Goal: Complete application form: Complete application form

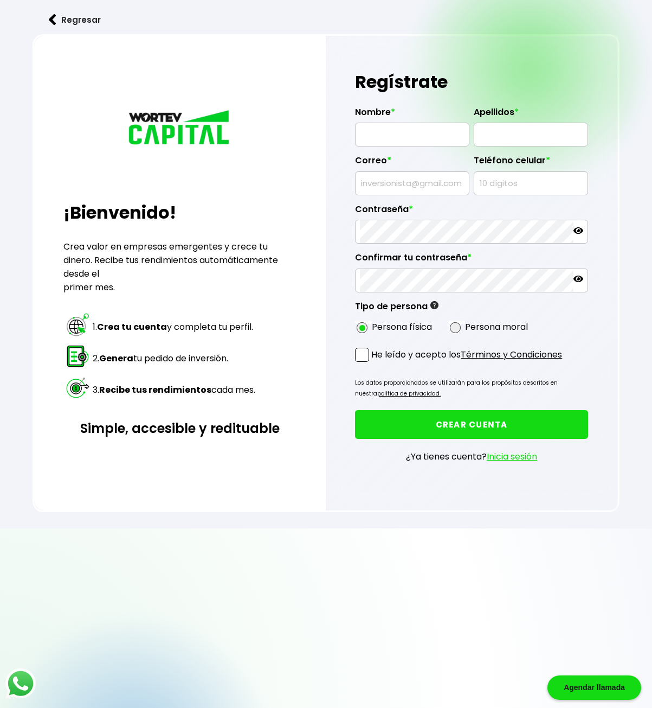
drag, startPoint x: 423, startPoint y: 149, endPoint x: 424, endPoint y: 140, distance: 8.2
click at [423, 146] on div "Correo *" at bounding box center [412, 170] width 114 height 49
click at [425, 136] on input "text" at bounding box center [412, 134] width 105 height 23
type input "[PERSON_NAME]"
click at [504, 131] on input "text" at bounding box center [531, 134] width 105 height 23
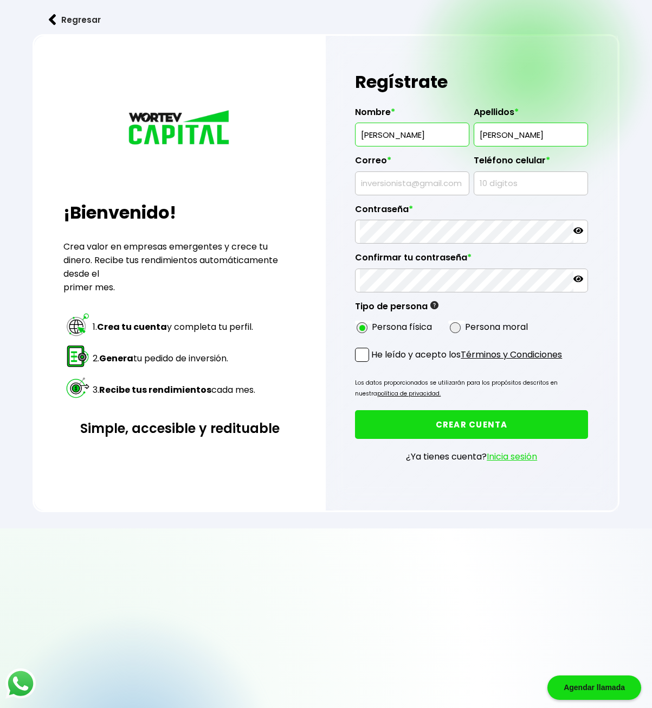
type input "[PERSON_NAME]"
click at [443, 180] on input "text" at bounding box center [412, 183] width 105 height 23
type input "[EMAIL_ADDRESS][DOMAIN_NAME]"
drag, startPoint x: 520, startPoint y: 192, endPoint x: 522, endPoint y: 186, distance: 6.7
click at [520, 192] on input "text" at bounding box center [531, 183] width 105 height 23
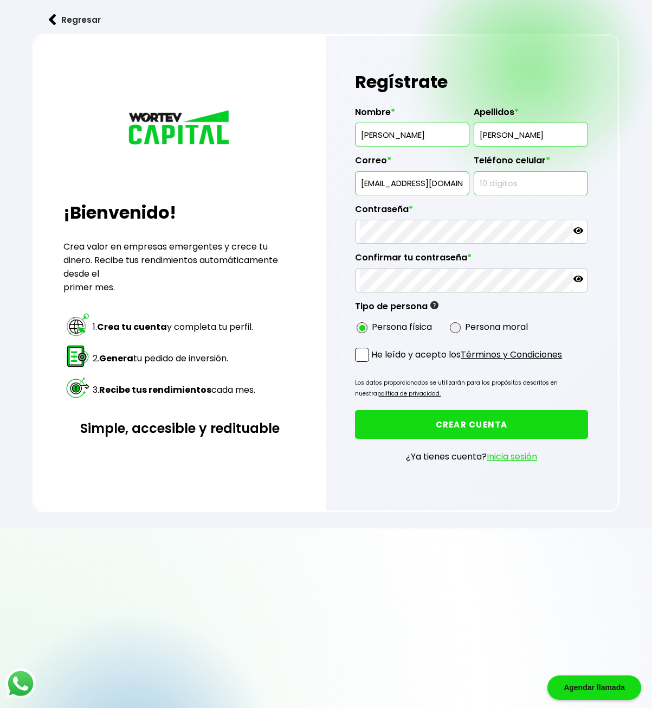
type input "6331135515"
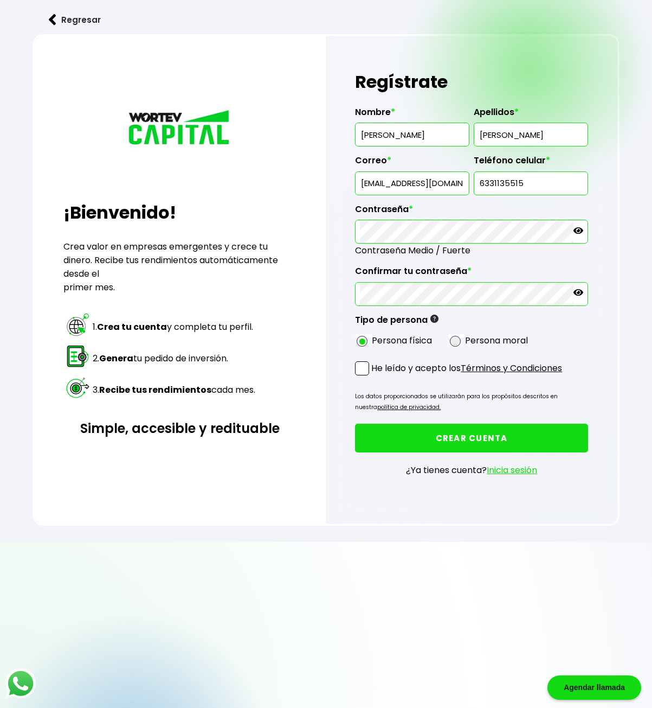
click at [362, 364] on span at bounding box center [362, 368] width 14 height 14
click at [374, 376] on input "He leído y acepto los Términos y Condiciones" at bounding box center [374, 376] width 0 height 0
click at [453, 430] on button "CREAR CUENTA" at bounding box center [471, 437] width 233 height 29
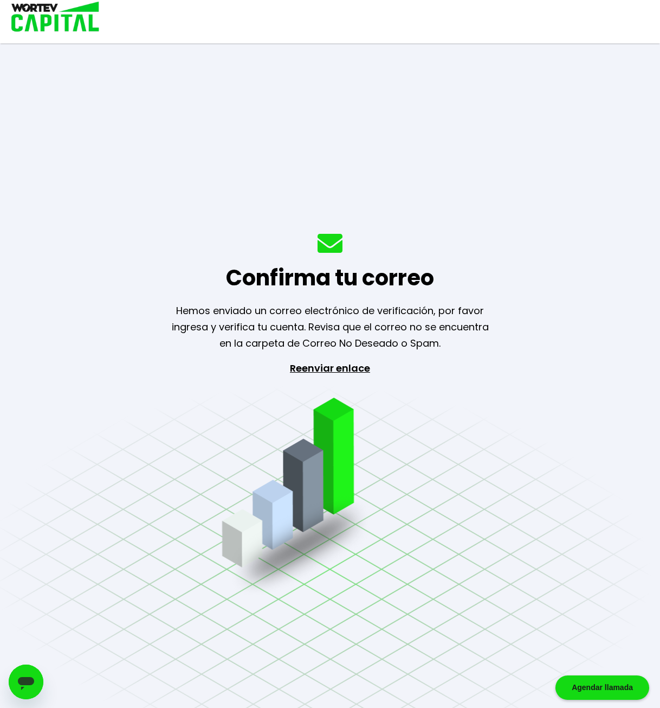
click at [330, 294] on div "Confirma tu correo Hemos enviado un correo electrónico de verificación, por fav…" at bounding box center [330, 354] width 660 height 708
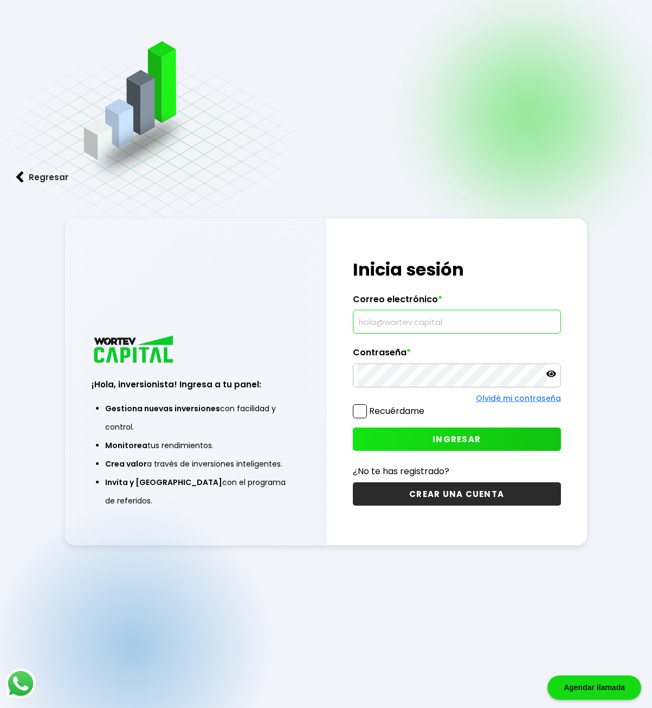
click at [395, 321] on input "text" at bounding box center [457, 321] width 198 height 23
click at [407, 367] on div "Contraseña *" at bounding box center [457, 367] width 208 height 40
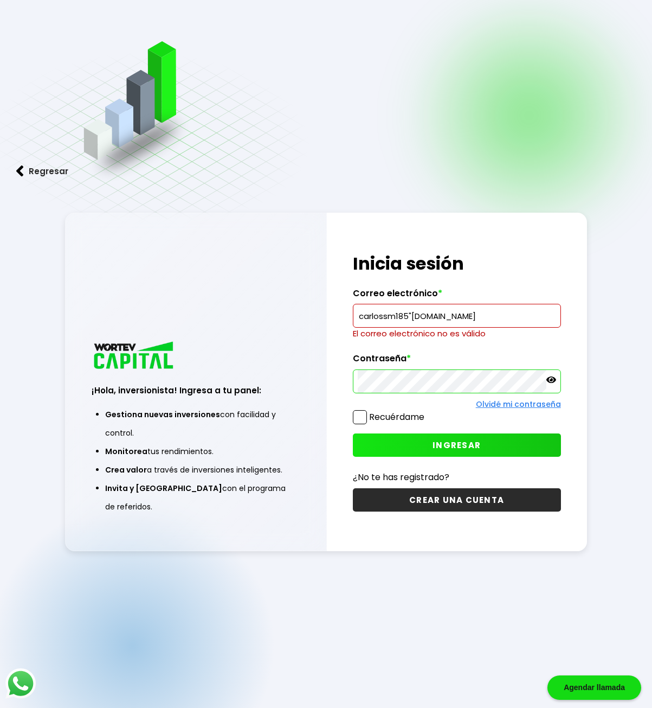
click at [413, 316] on input "carlossm185"hotmail.com" at bounding box center [457, 315] width 198 height 23
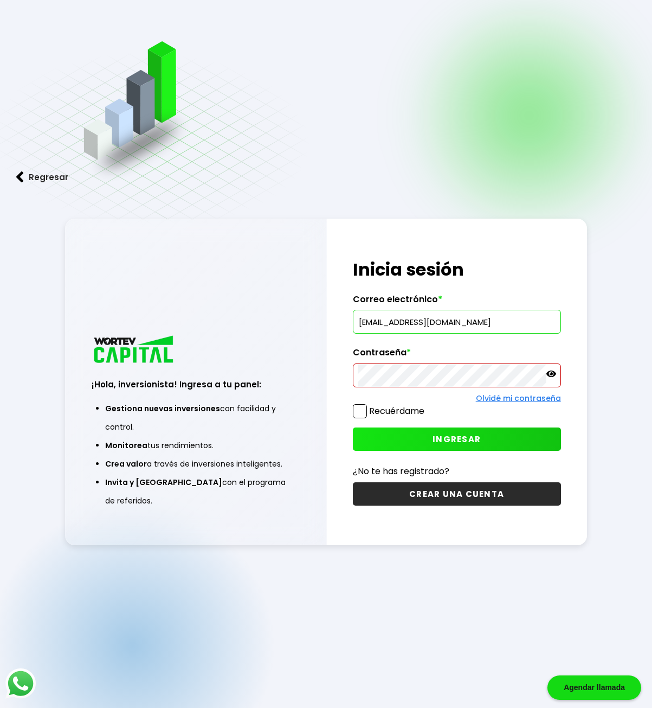
type input "[EMAIL_ADDRESS][DOMAIN_NAME]"
click at [468, 437] on span "INGRESAR" at bounding box center [457, 438] width 48 height 11
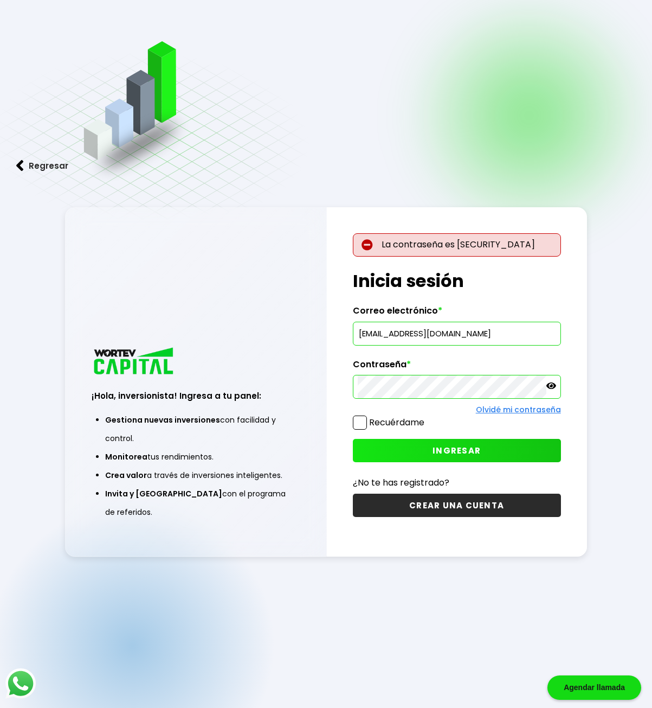
click at [552, 381] on icon at bounding box center [551, 386] width 10 height 10
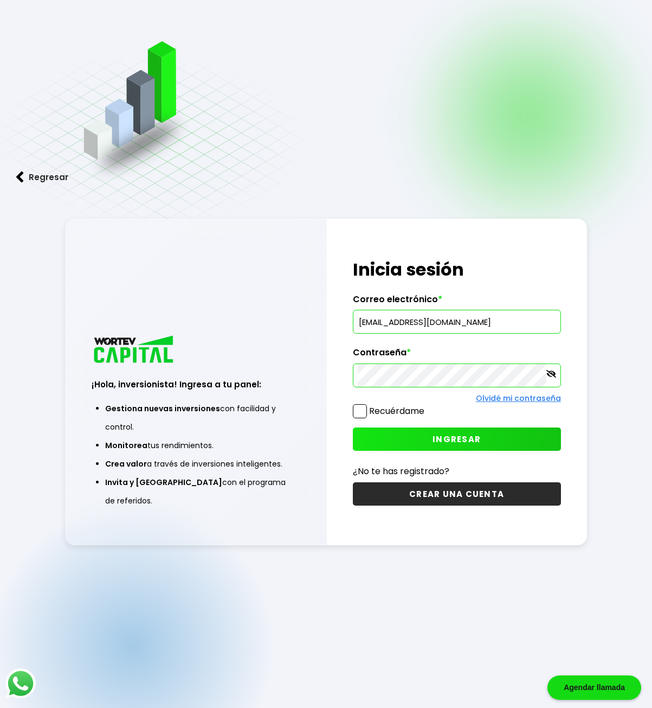
click at [414, 431] on button "INGRESAR" at bounding box center [457, 438] width 208 height 23
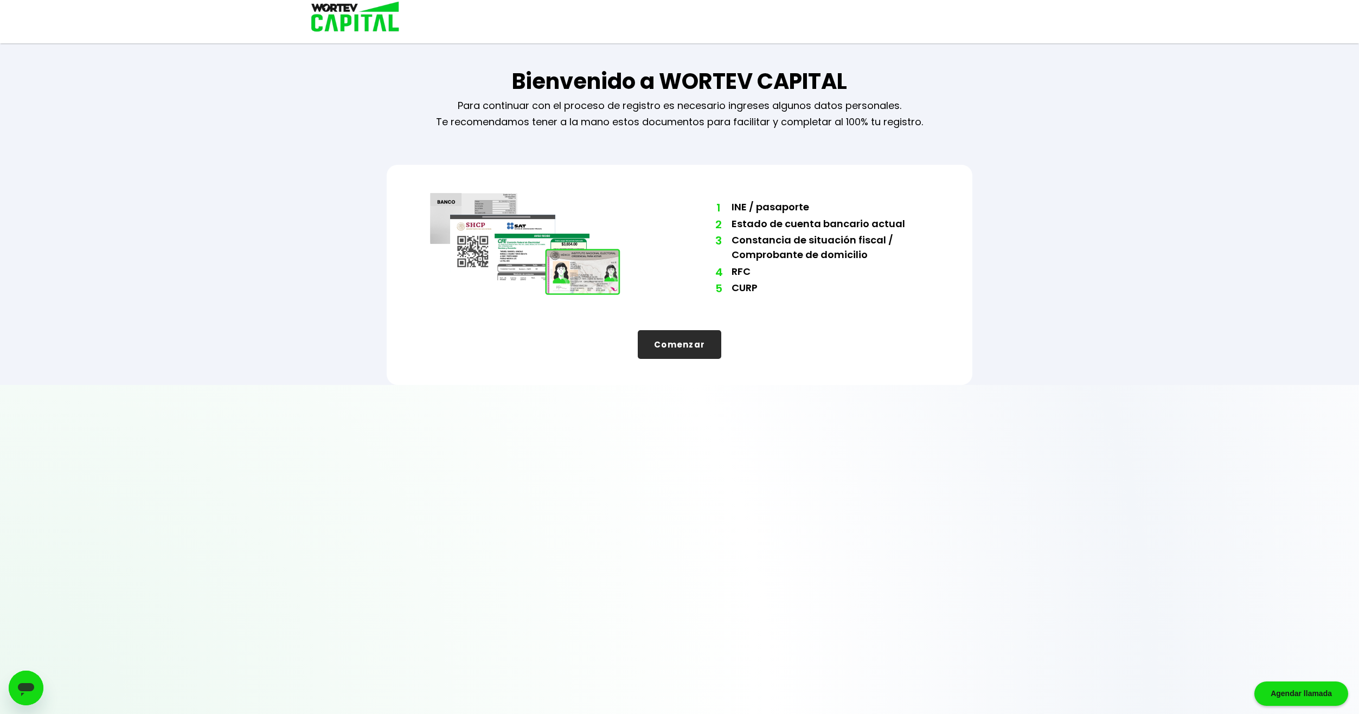
click at [652, 343] on button "Comenzar" at bounding box center [679, 344] width 83 height 29
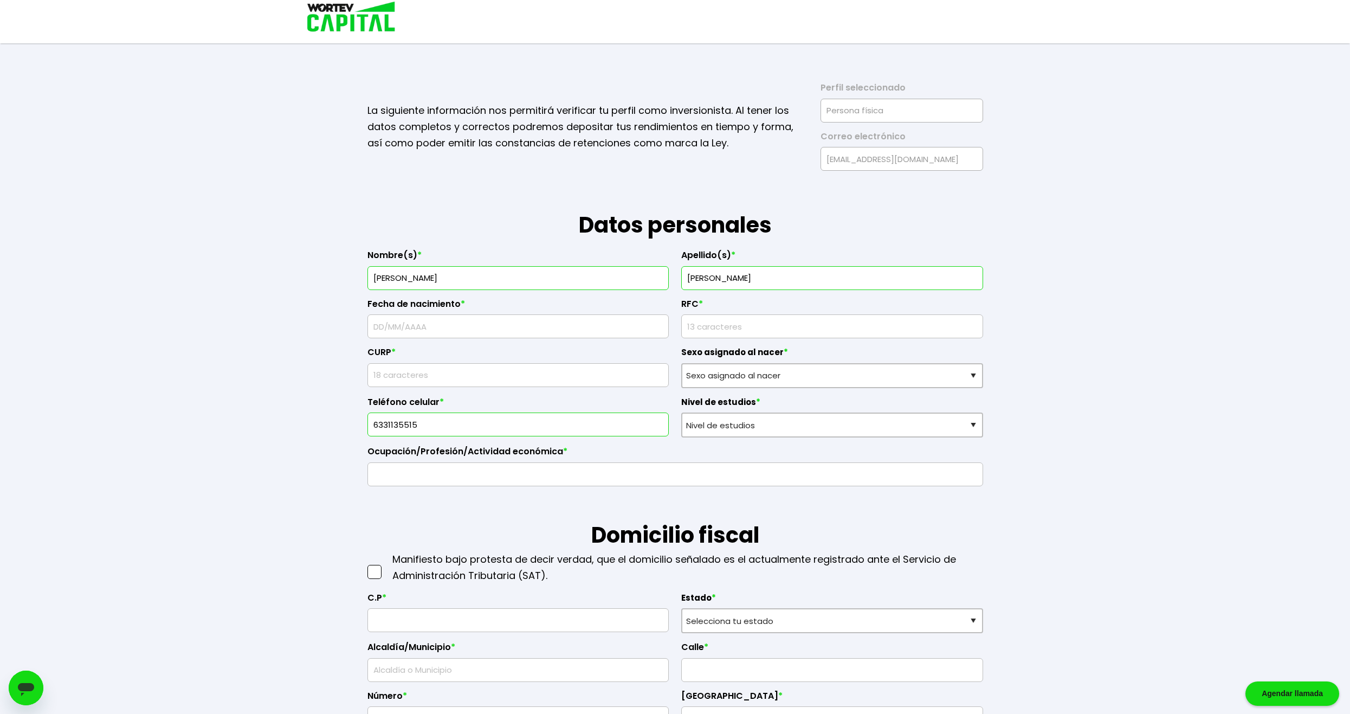
click at [423, 325] on input "text" at bounding box center [518, 326] width 292 height 23
type input "2"
type input "26/05/1984"
click at [652, 331] on input "rfc" at bounding box center [832, 326] width 292 height 23
type input "SOMC840526EX3"
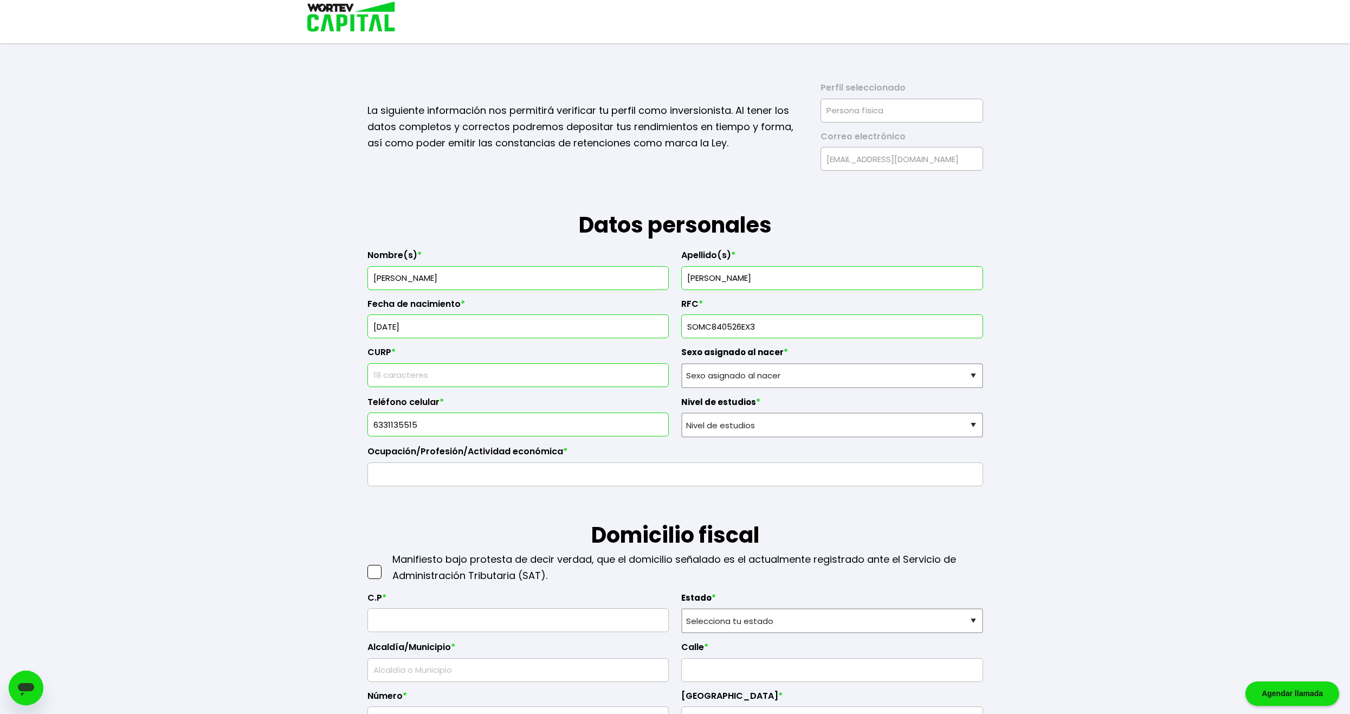
click at [398, 376] on input "text" at bounding box center [518, 375] width 292 height 23
type input "SOMC840526HDGTRR09"
click at [652, 374] on select "Sexo asignado al nacer Hombre Mujer Prefiero no contestar" at bounding box center [832, 375] width 302 height 25
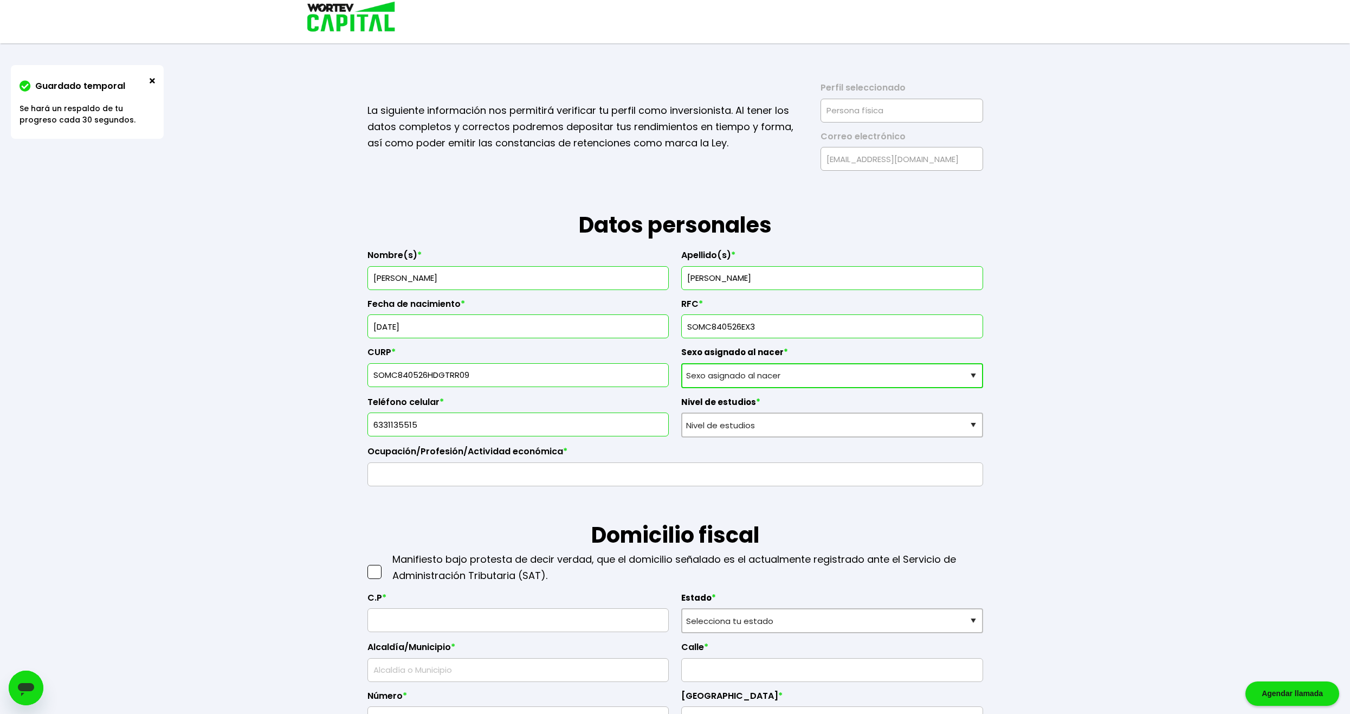
select select "Hombre"
click at [652, 363] on select "Sexo asignado al nacer Hombre Mujer Prefiero no contestar" at bounding box center [832, 375] width 302 height 25
click at [652, 428] on select "Nivel de estudios Primaria Secundaria Bachillerato Licenciatura Posgrado" at bounding box center [832, 425] width 302 height 25
select select "Licenciatura"
click at [652, 413] on select "Nivel de estudios Primaria Secundaria Bachillerato Licenciatura Posgrado" at bounding box center [832, 425] width 302 height 25
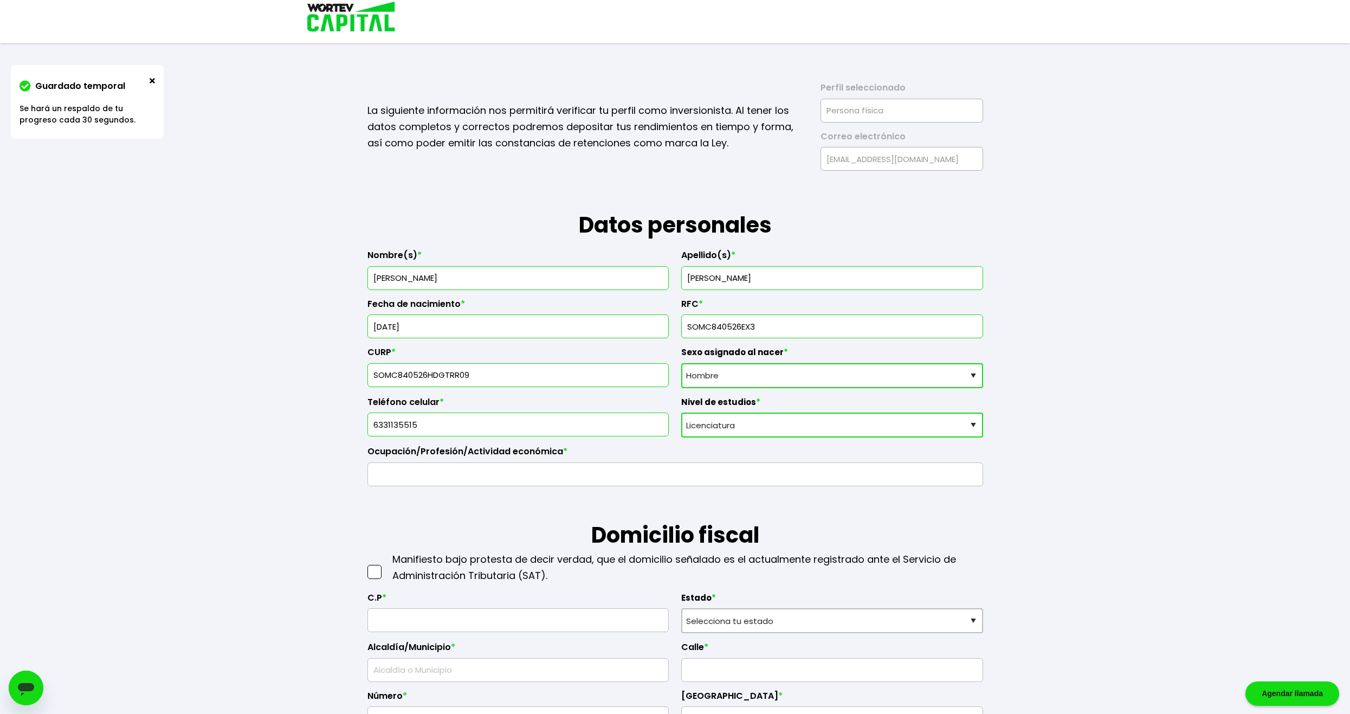
click at [451, 471] on input "text" at bounding box center [675, 474] width 606 height 23
drag, startPoint x: 391, startPoint y: 474, endPoint x: 387, endPoint y: 479, distance: 6.9
click at [387, 479] on input "ingeniero" at bounding box center [675, 474] width 606 height 23
click at [377, 476] on input "ingeniero" at bounding box center [675, 474] width 606 height 23
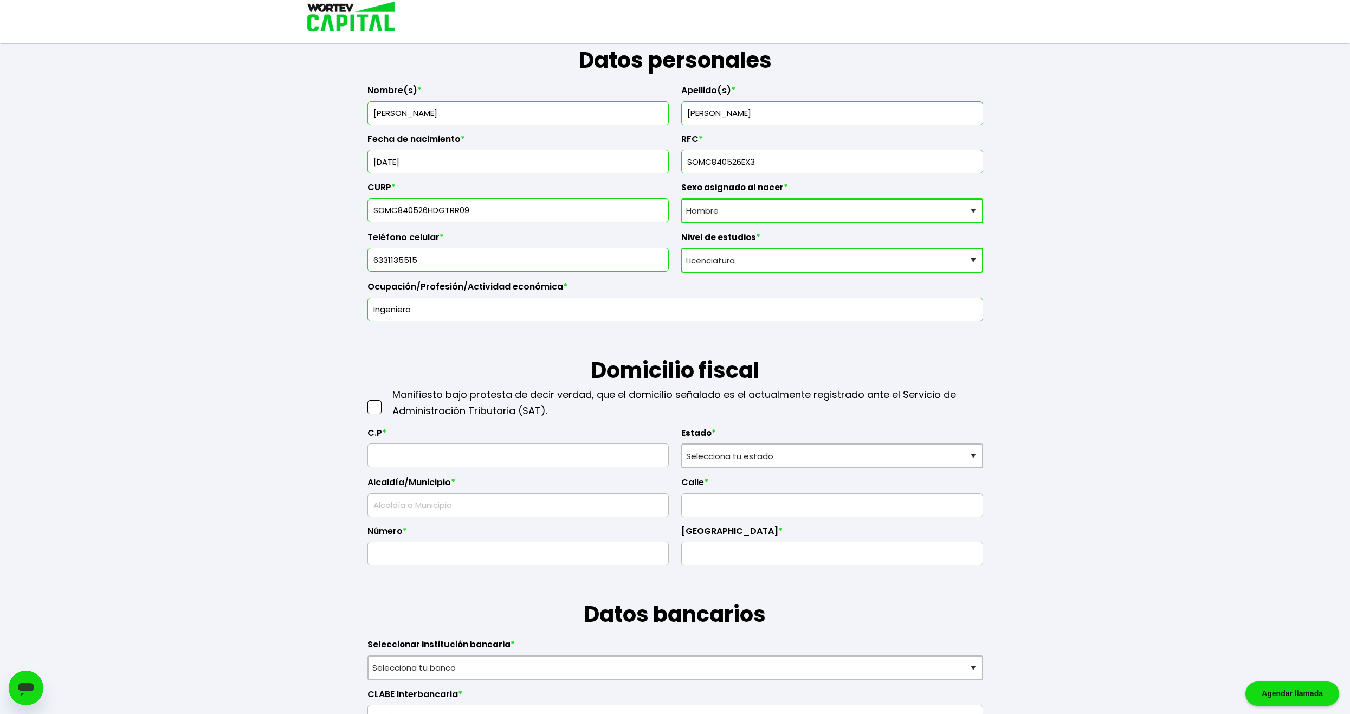
scroll to position [181, 0]
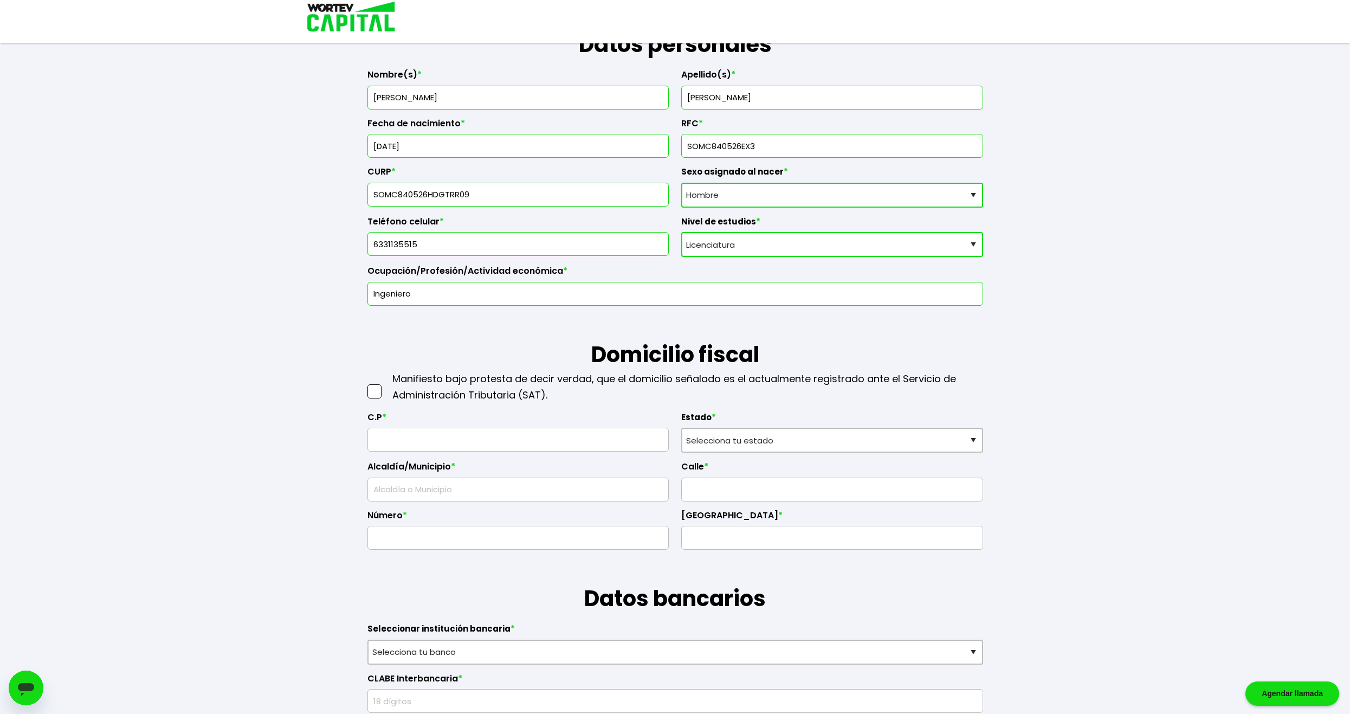
type input "Ingeniero"
click at [374, 389] on span at bounding box center [375, 391] width 14 height 14
click at [386, 386] on input "checkbox" at bounding box center [386, 386] width 0 height 0
click at [428, 445] on input "text" at bounding box center [518, 439] width 292 height 23
type input "84269"
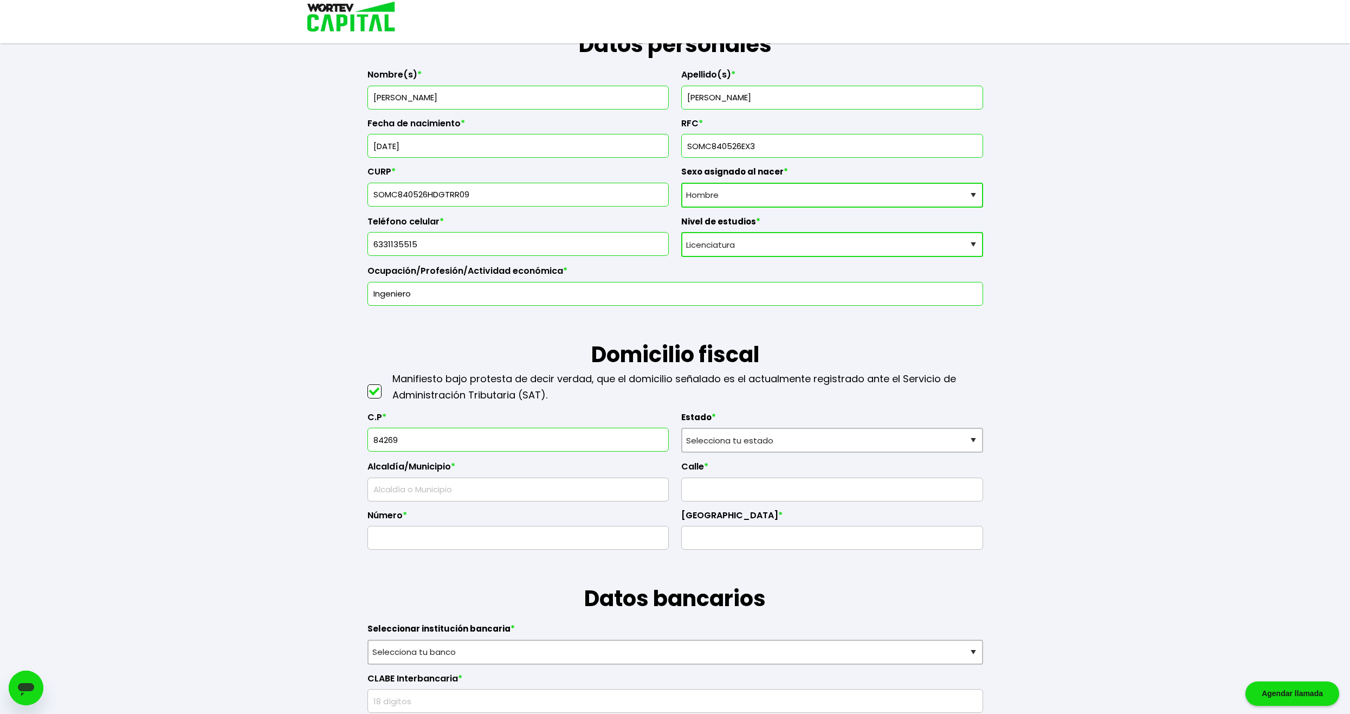
select select "SO"
type input "Agua Prieta"
type input "Bicentenario"
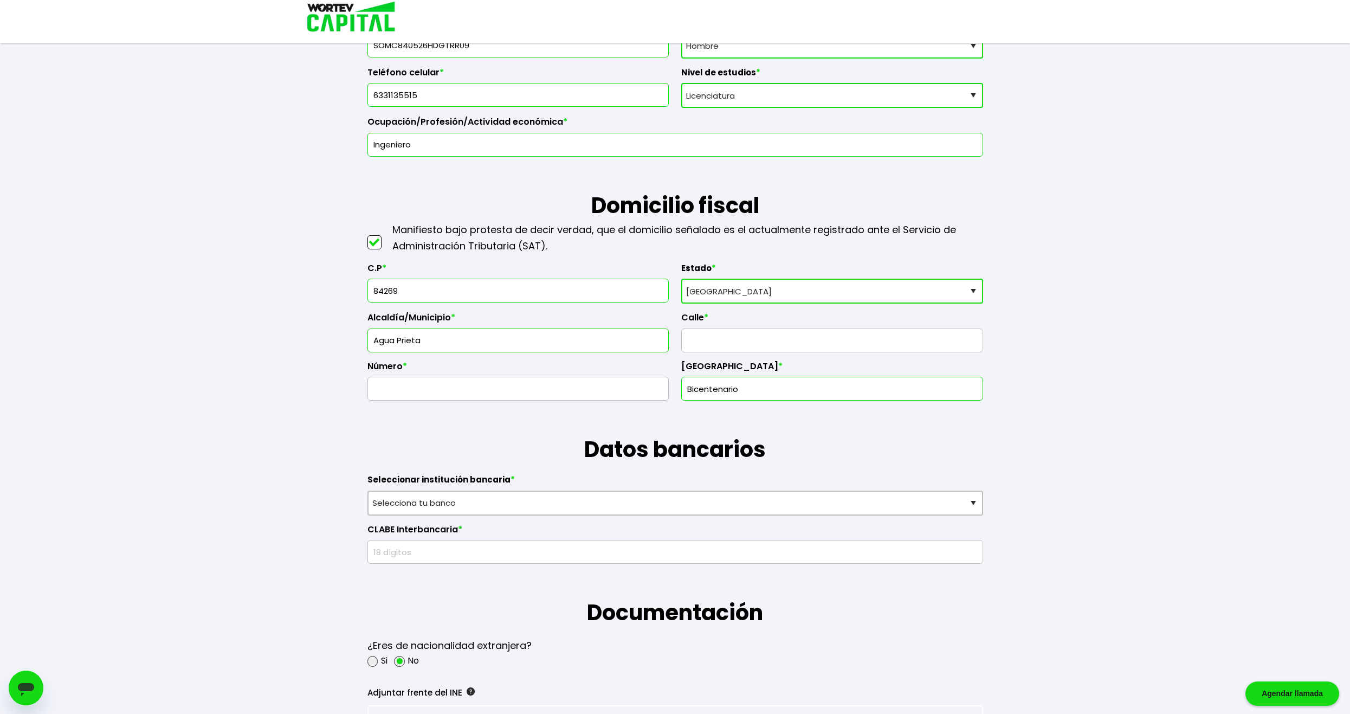
scroll to position [362, 0]
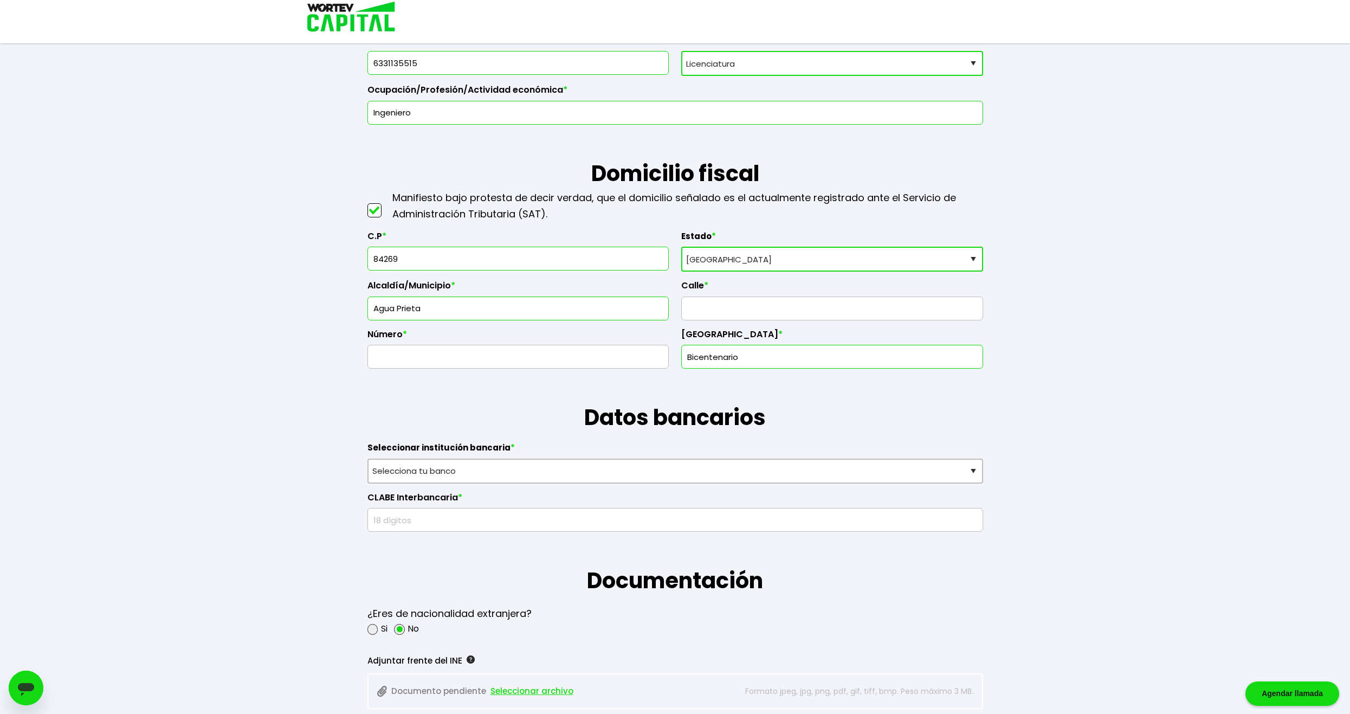
type input "84269"
click at [652, 313] on input "text" at bounding box center [832, 308] width 292 height 23
type input "calle 27 y 28 av. 116 y 17"
click at [522, 365] on input "text" at bounding box center [518, 356] width 292 height 23
type input "1680"
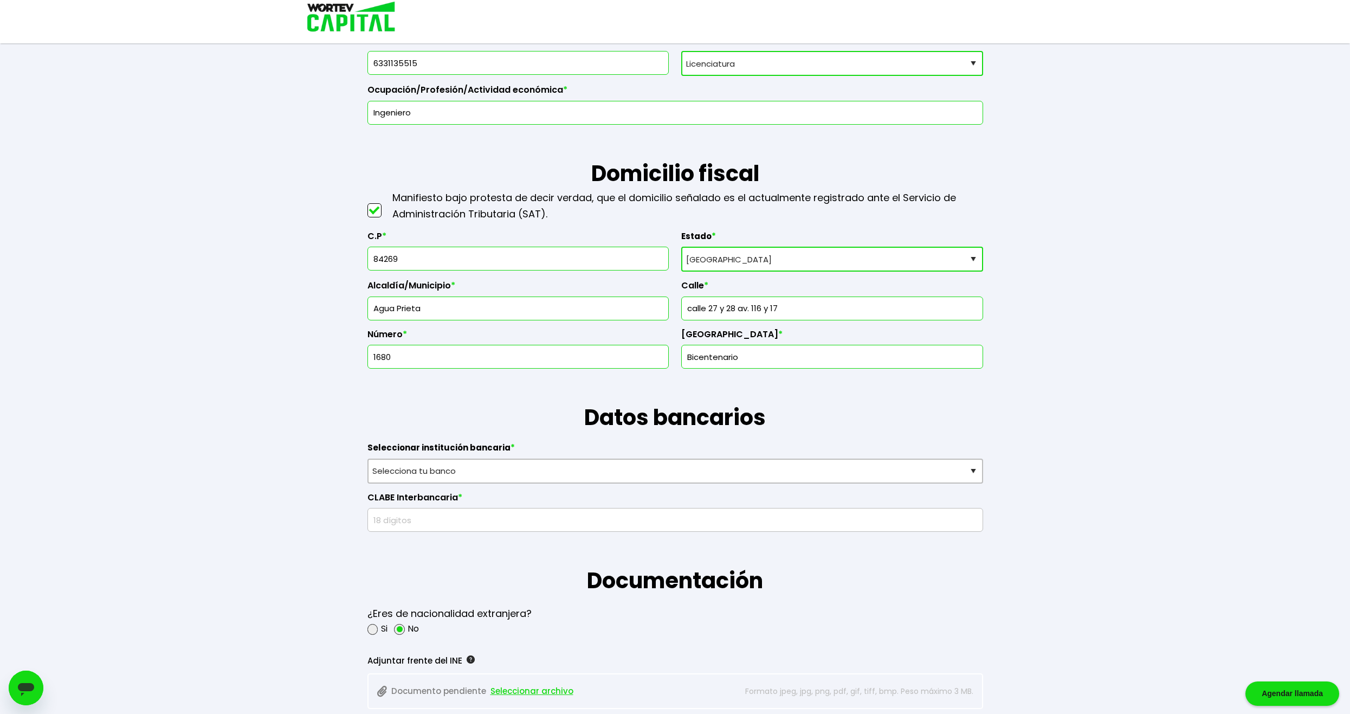
click at [652, 353] on input "Bicentenario" at bounding box center [832, 356] width 292 height 23
drag, startPoint x: 755, startPoint y: 355, endPoint x: 680, endPoint y: 362, distance: 75.7
click at [652, 366] on div "Bicentenario" at bounding box center [832, 357] width 302 height 24
type input "pueblo nuevo"
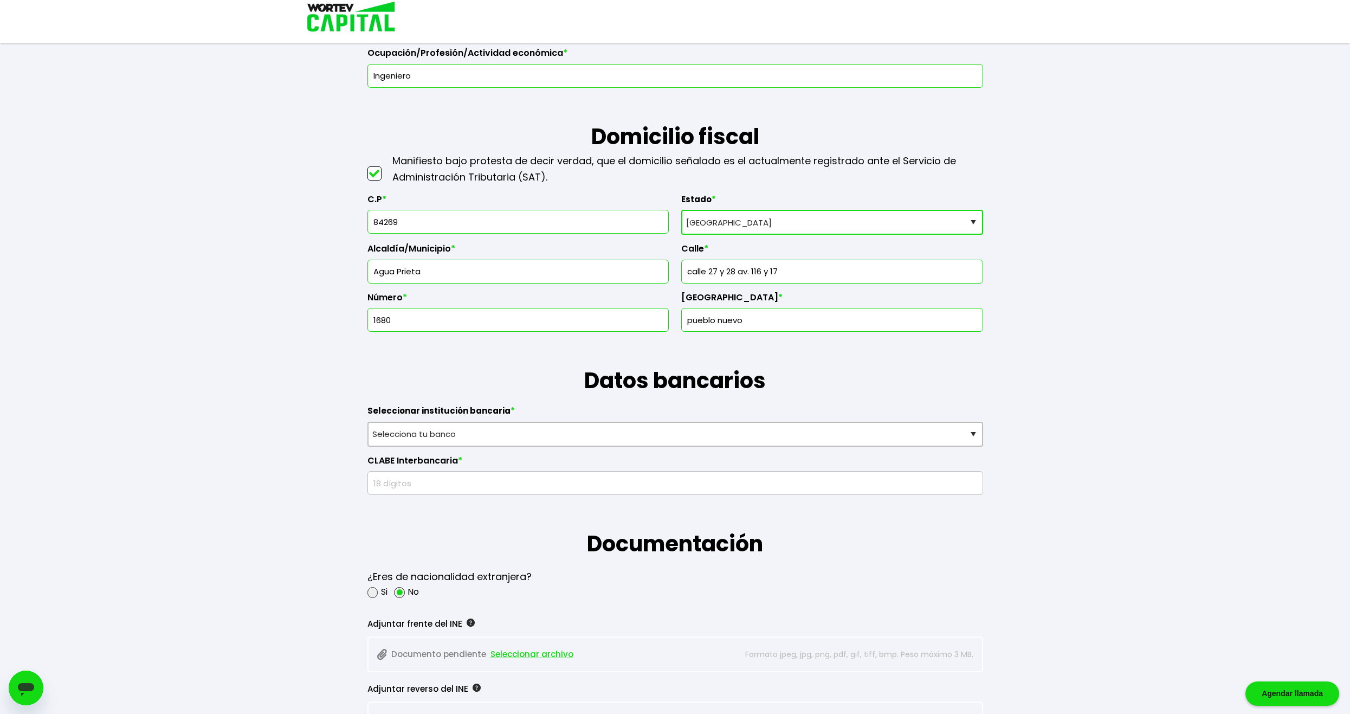
scroll to position [452, 0]
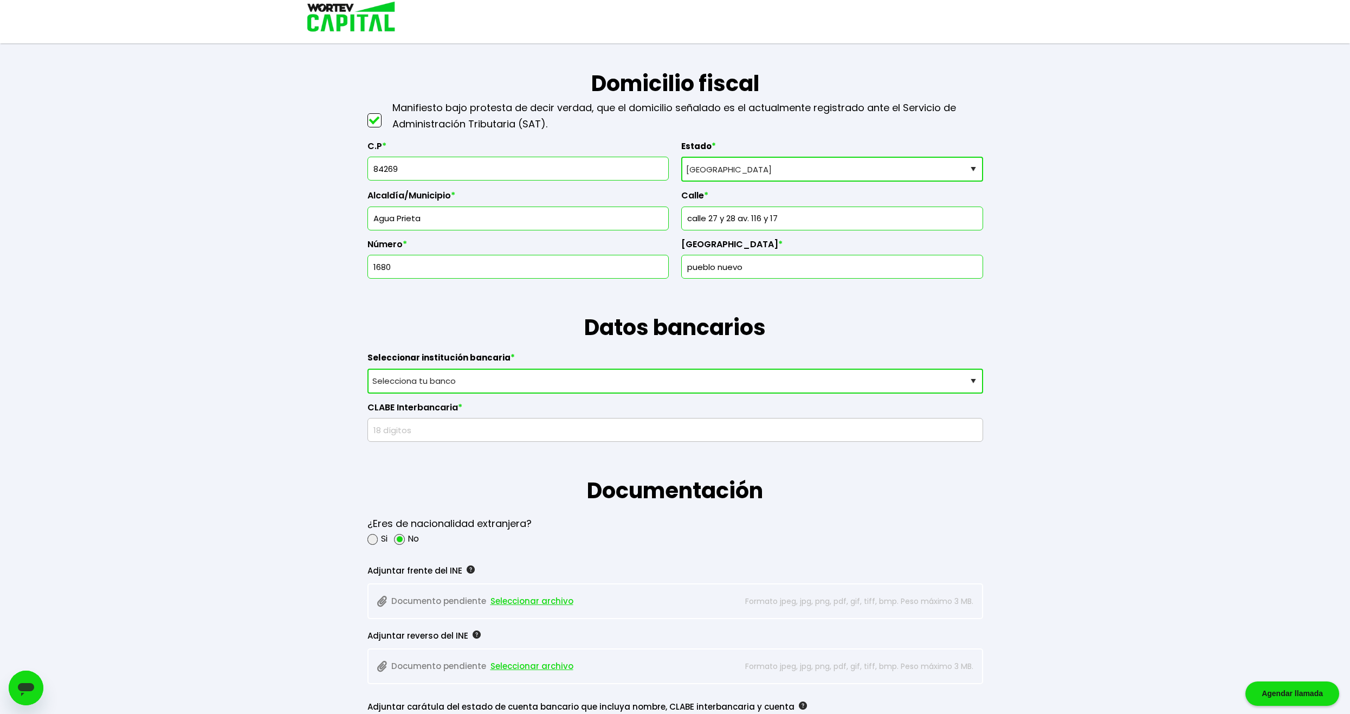
click at [480, 378] on select "Selecciona tu banco ABC Capital Actinver Afirme Albo ASP Banamex Banbajio Banco…" at bounding box center [676, 381] width 616 height 25
select select "BBVA Bancomer"
click at [368, 369] on select "Selecciona tu banco ABC Capital Actinver Afirme Albo ASP Banamex Banbajio Banco…" at bounding box center [676, 381] width 616 height 25
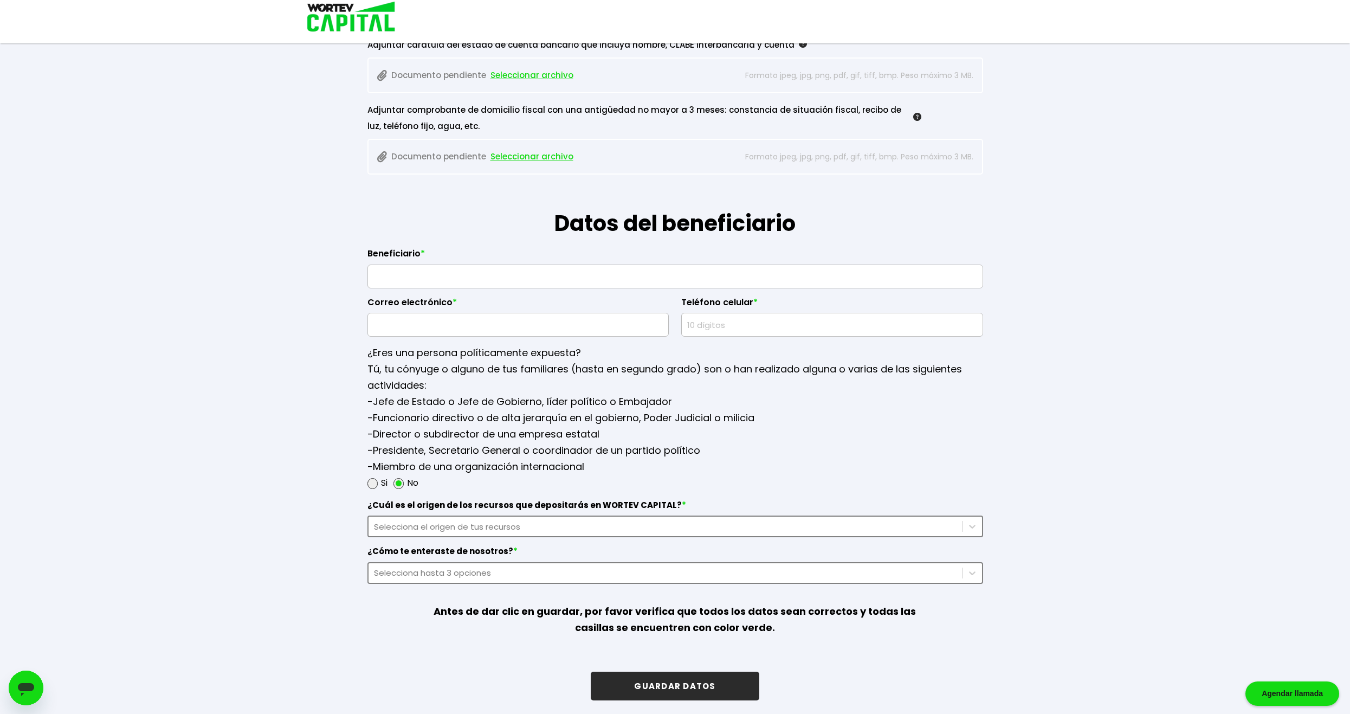
scroll to position [1117, 0]
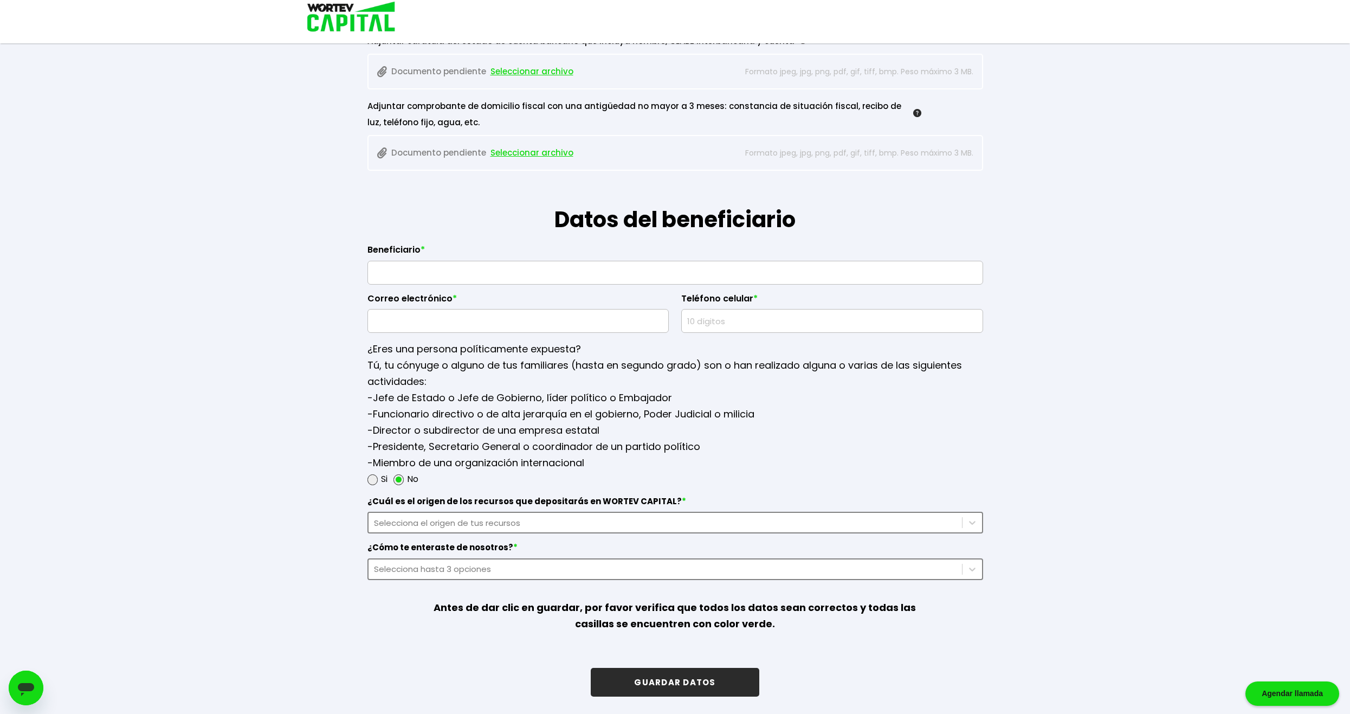
click at [652, 516] on div "Selecciona el origen de tus recursos" at bounding box center [676, 523] width 616 height 22
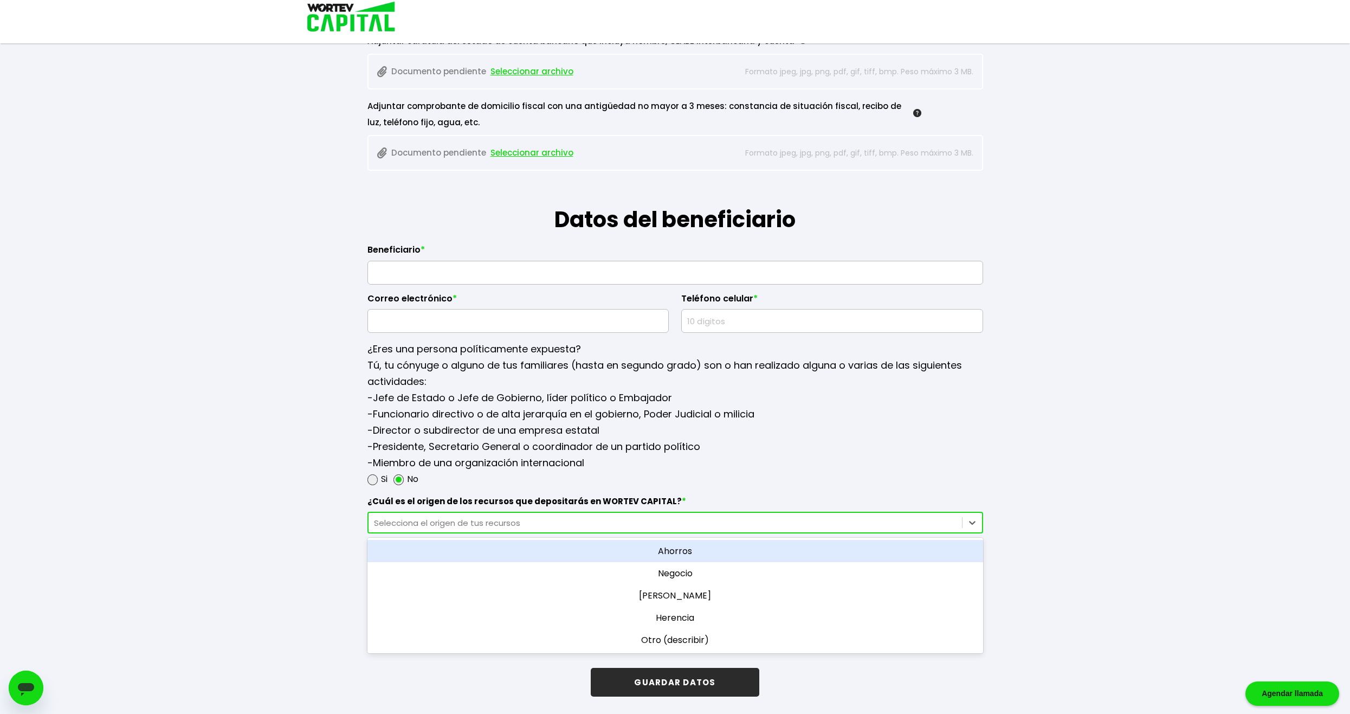
click at [652, 559] on div "Ahorros" at bounding box center [676, 551] width 616 height 22
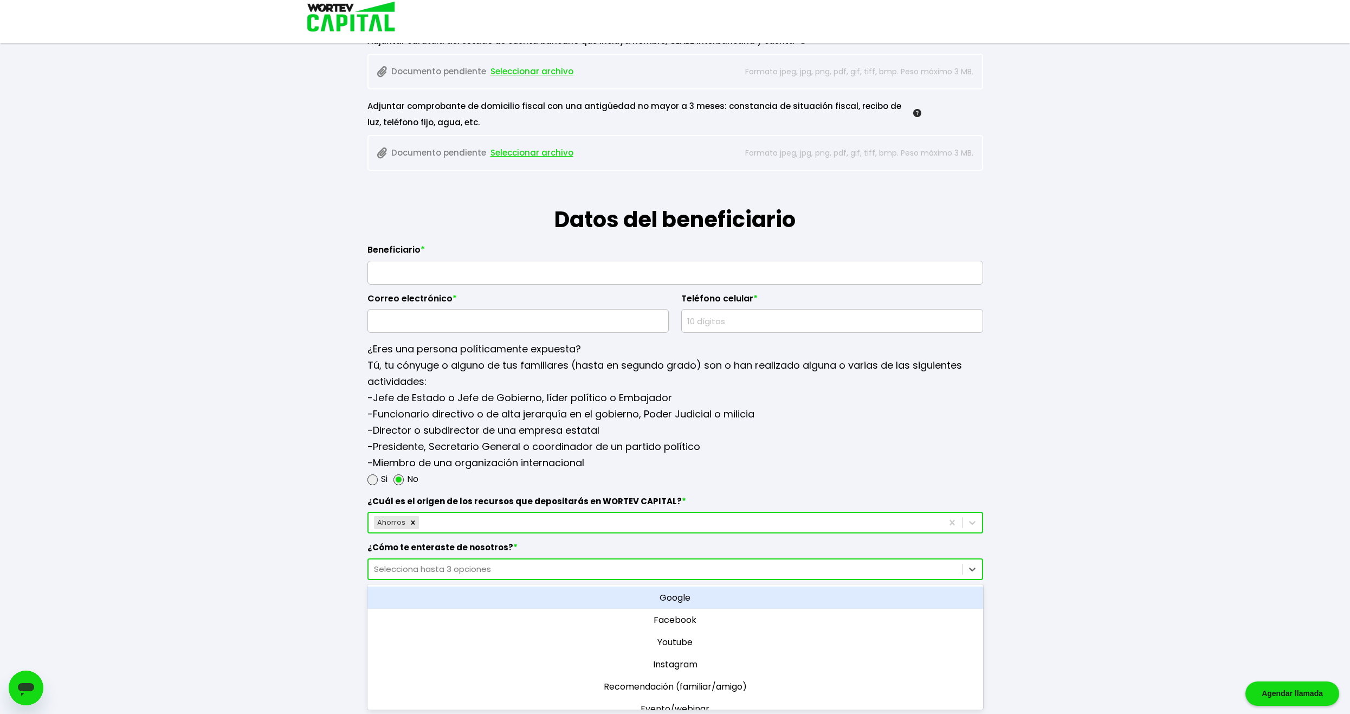
click at [456, 571] on div "Selecciona hasta 3 opciones" at bounding box center [665, 569] width 583 height 12
click at [652, 603] on div "Google" at bounding box center [676, 598] width 616 height 22
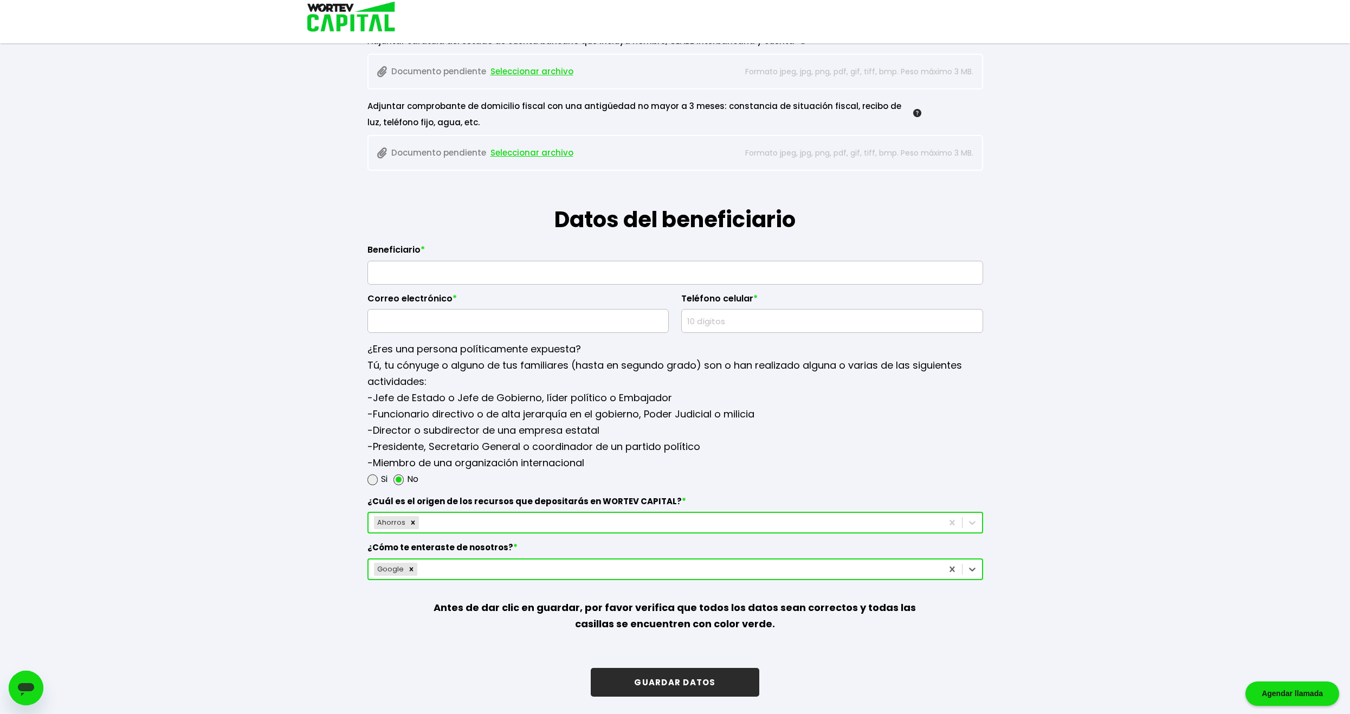
click at [652, 681] on button "GUARDAR DATOS" at bounding box center [675, 682] width 168 height 29
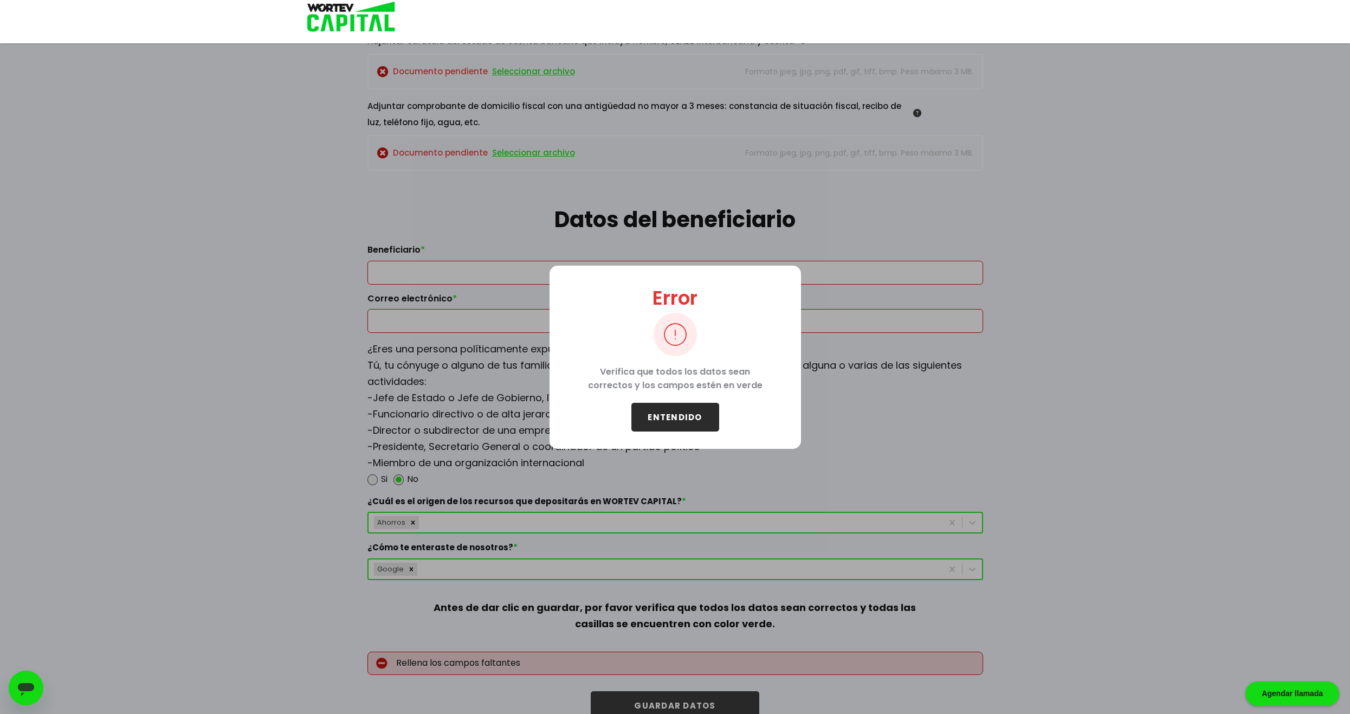
click at [652, 413] on button "ENTENDIDO" at bounding box center [676, 417] width 88 height 29
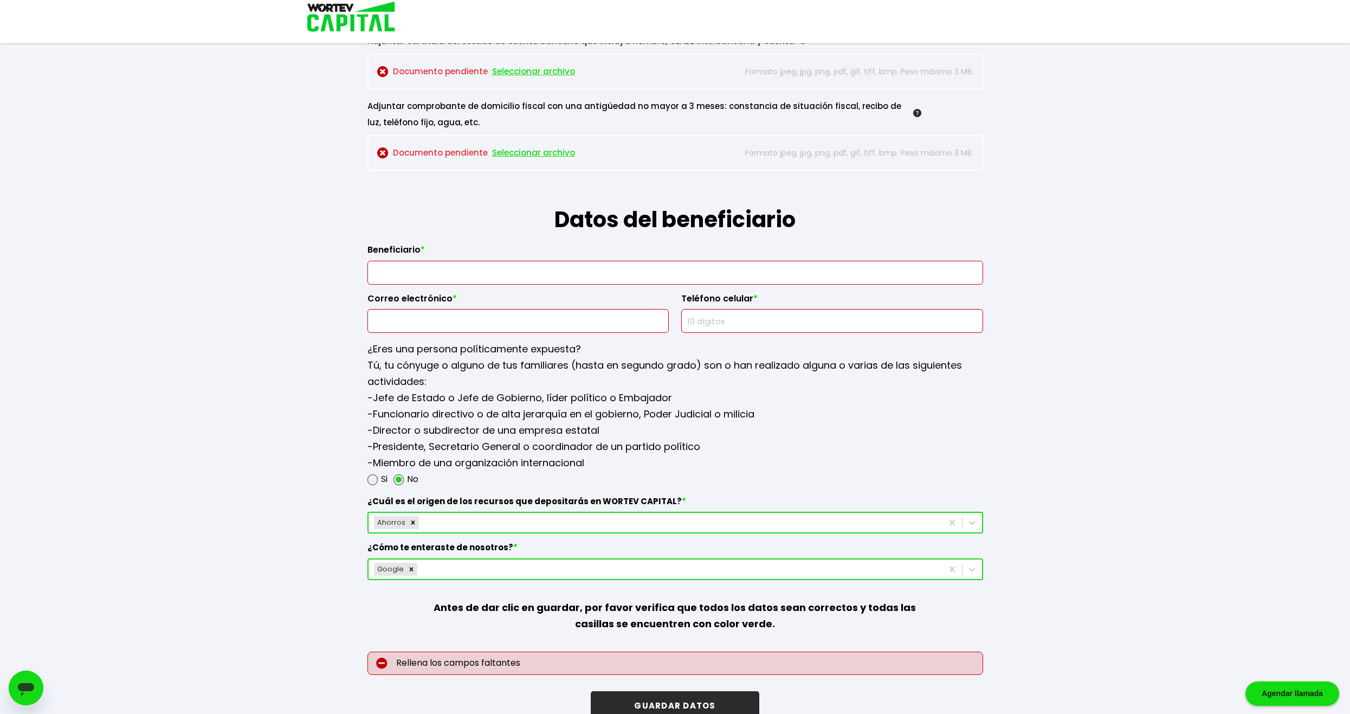
scroll to position [846, 0]
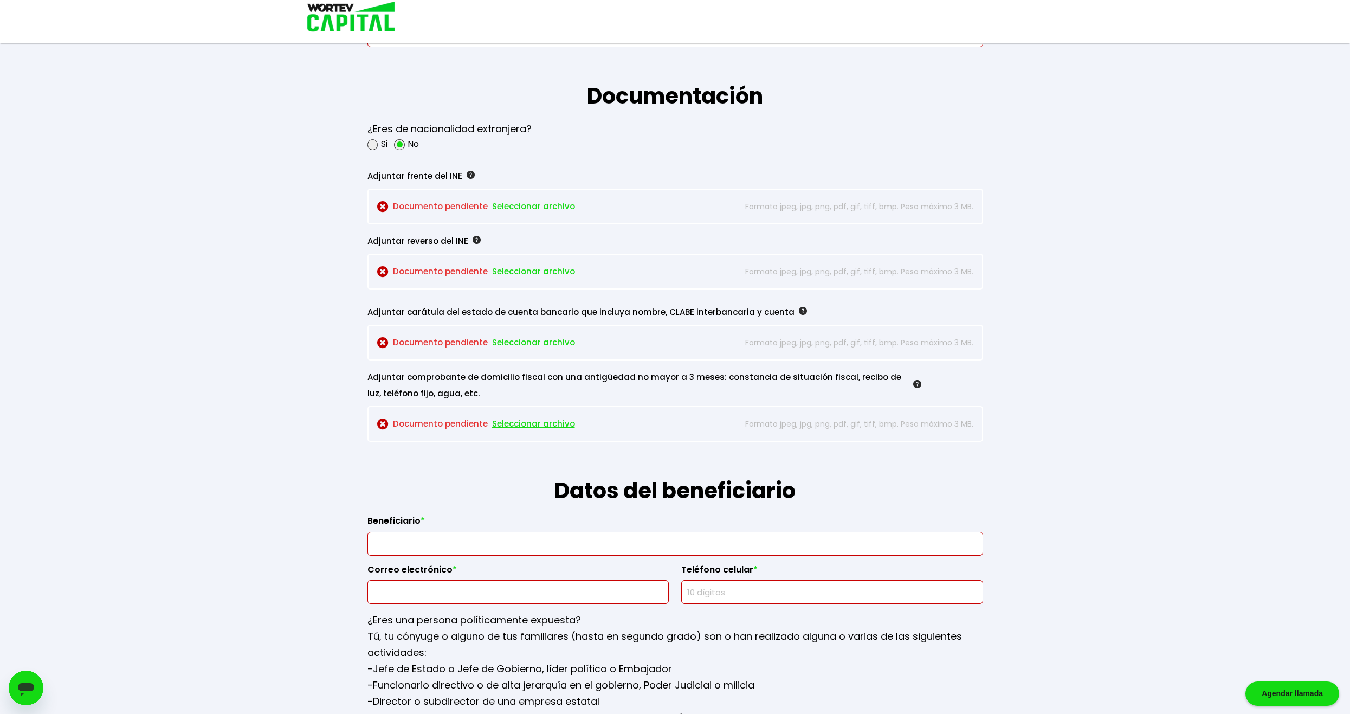
click at [266, 197] on div "Guardado temporal Se hará un respaldo de tu progreso cada 30 segundos. La sigui…" at bounding box center [675, 81] width 1350 height 1855
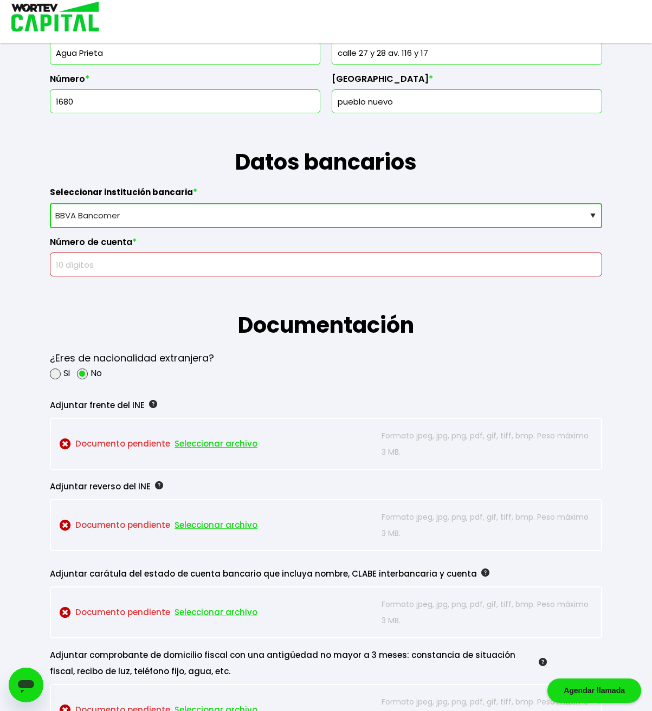
scroll to position [633, 0]
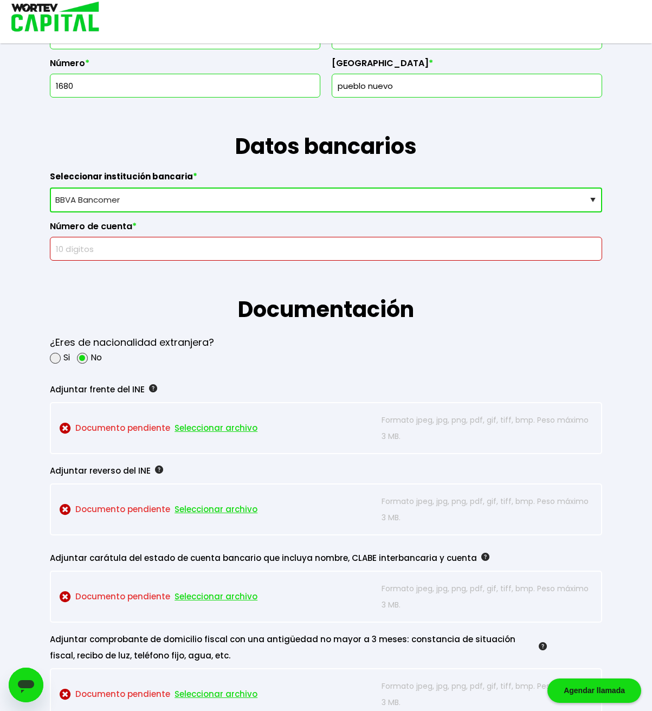
click at [113, 249] on input "text" at bounding box center [326, 248] width 543 height 23
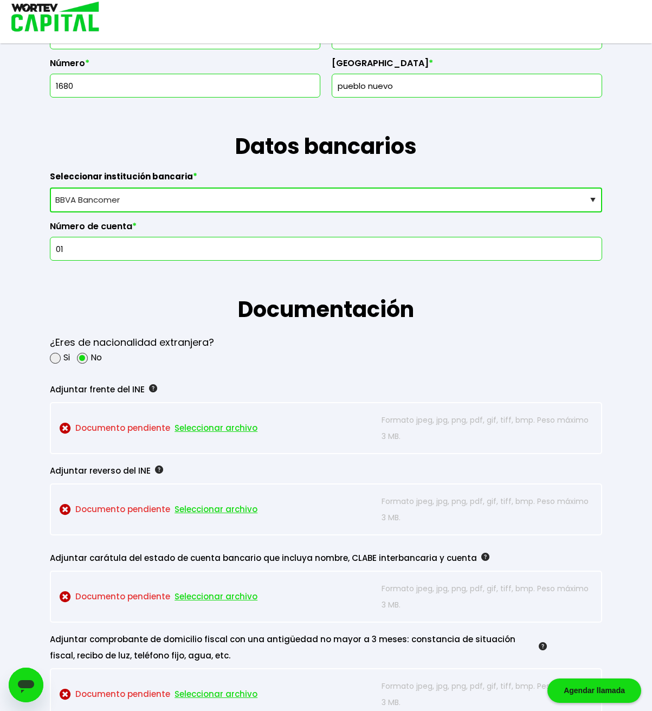
type input "0"
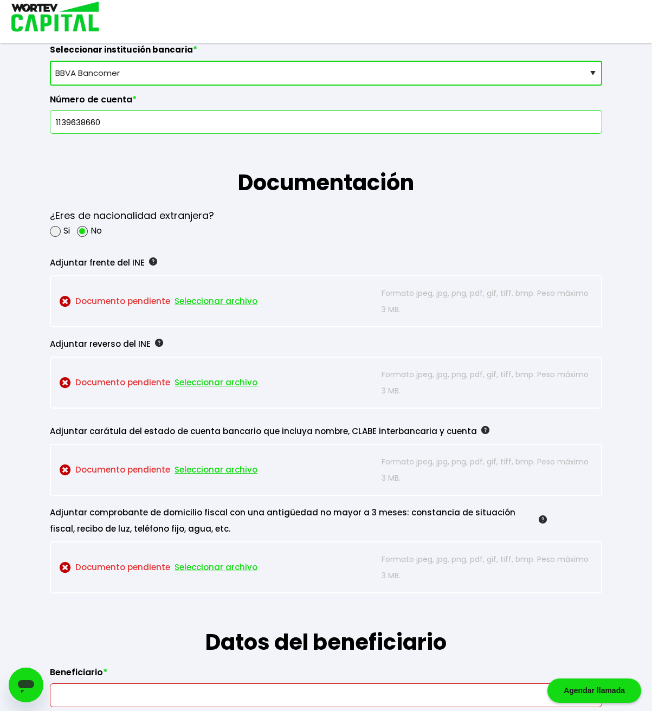
scroll to position [904, 0]
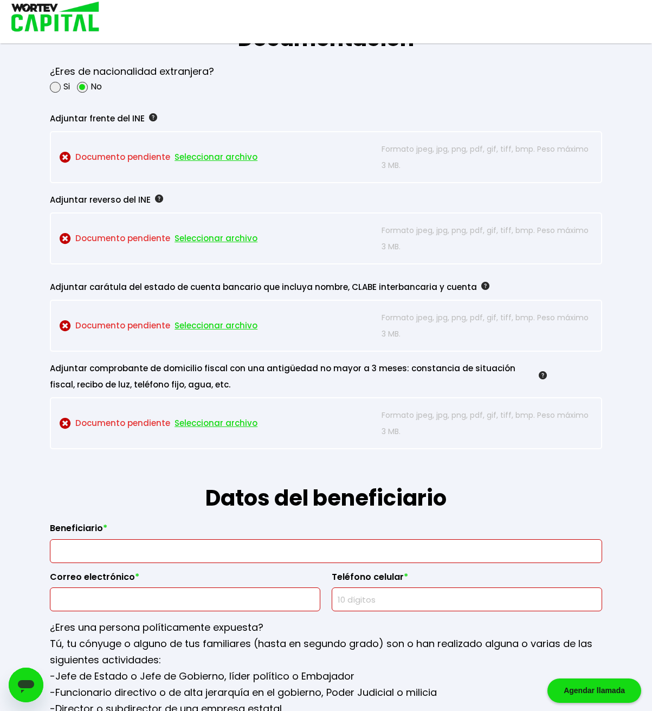
type input "1139638660"
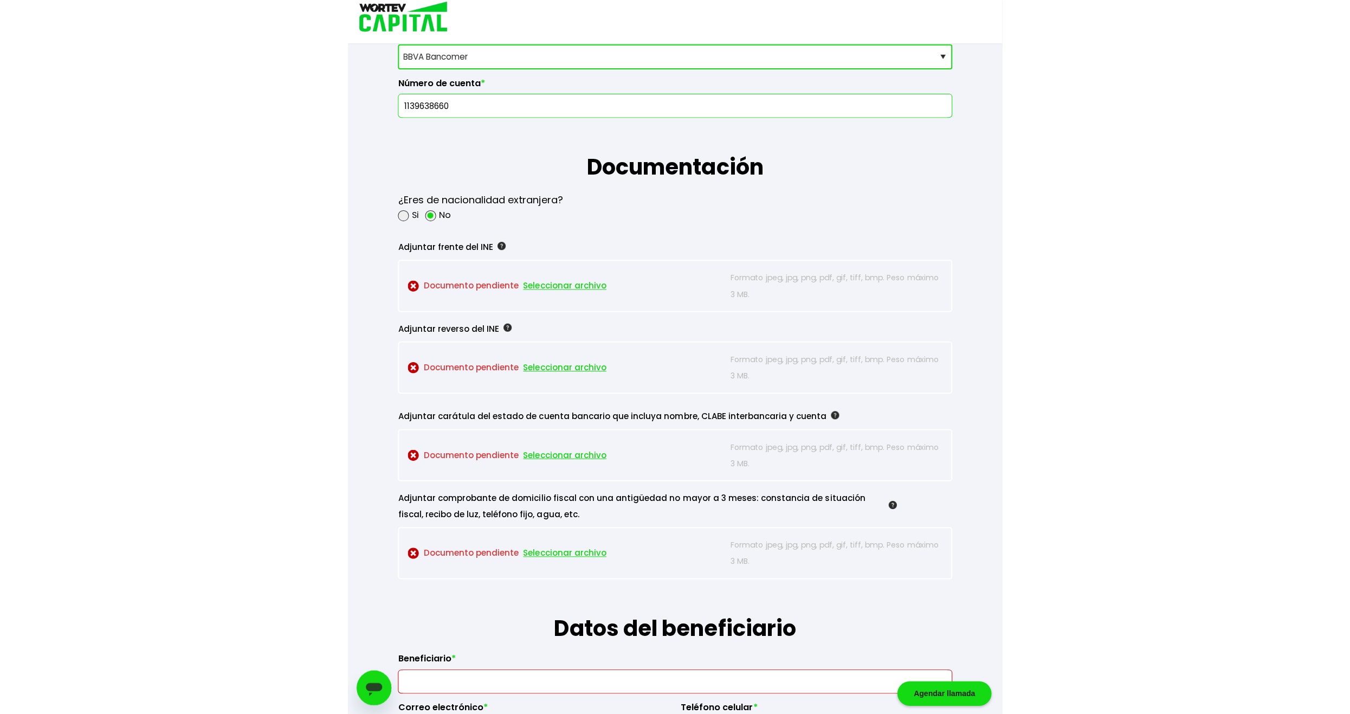
scroll to position [813, 0]
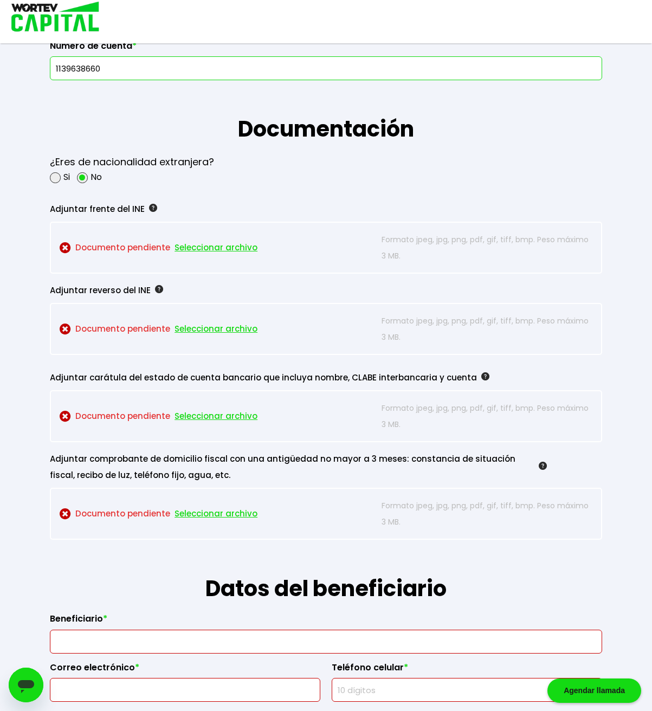
click at [209, 244] on span "Seleccionar archivo" at bounding box center [216, 248] width 83 height 16
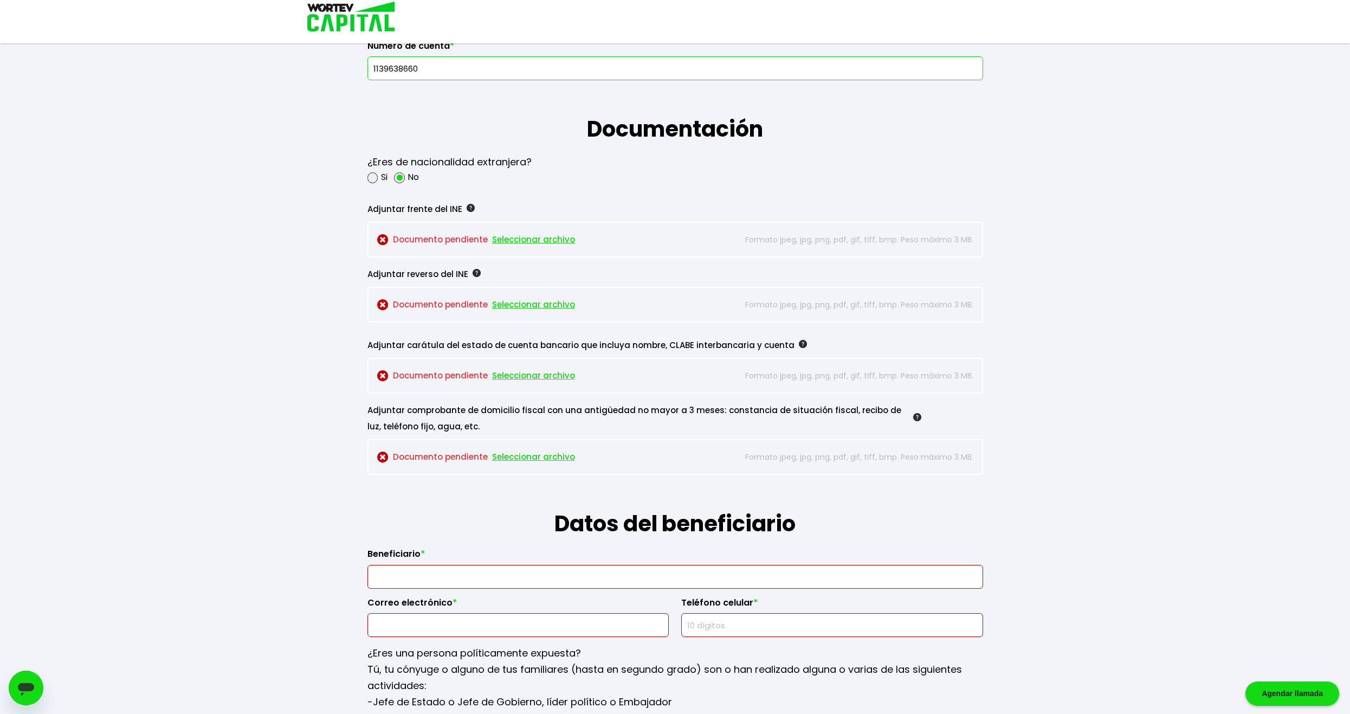
click at [518, 241] on span "Seleccionar archivo" at bounding box center [533, 239] width 83 height 16
click at [521, 233] on span "Seleccionar archivo" at bounding box center [533, 239] width 83 height 16
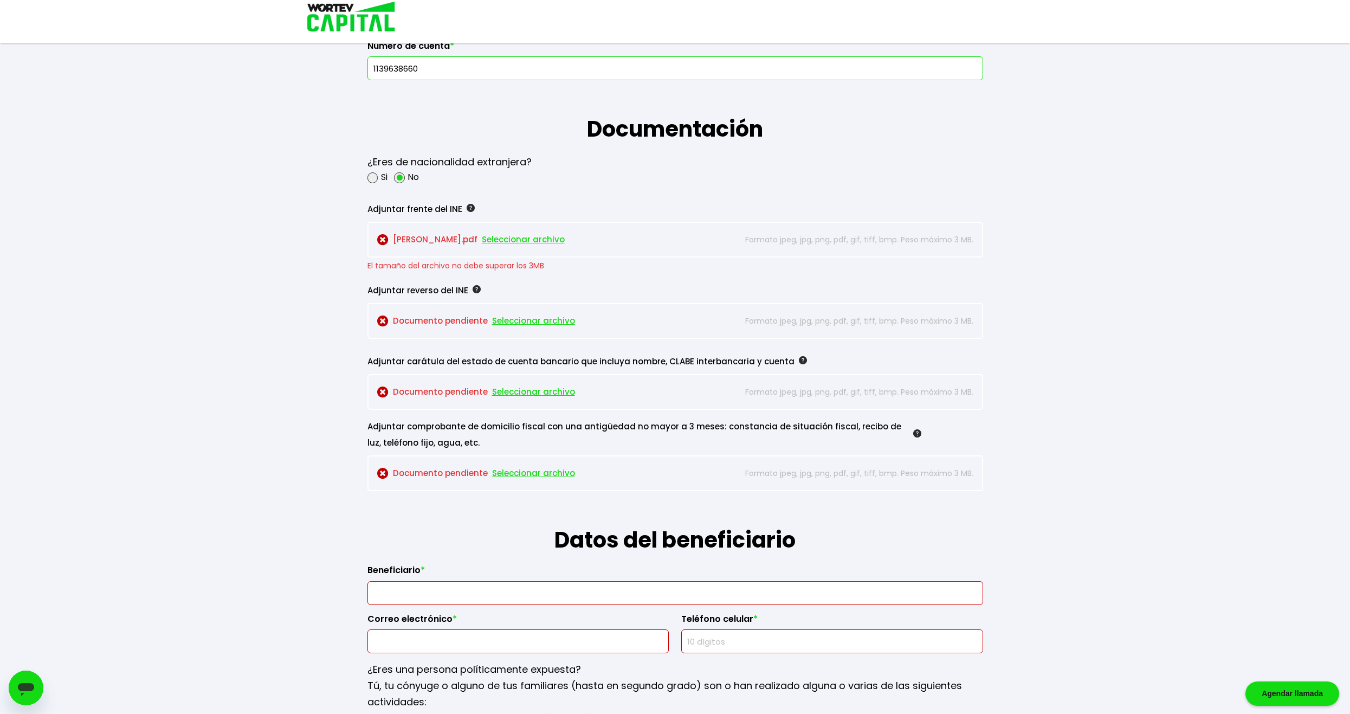
click at [489, 240] on span "Seleccionar archivo" at bounding box center [523, 239] width 83 height 16
click at [508, 239] on span "Seleccionar archivo" at bounding box center [523, 239] width 83 height 16
click at [512, 241] on span "Seleccionar archivo" at bounding box center [528, 239] width 83 height 16
click at [511, 237] on span "Seleccionar archivo" at bounding box center [528, 239] width 83 height 16
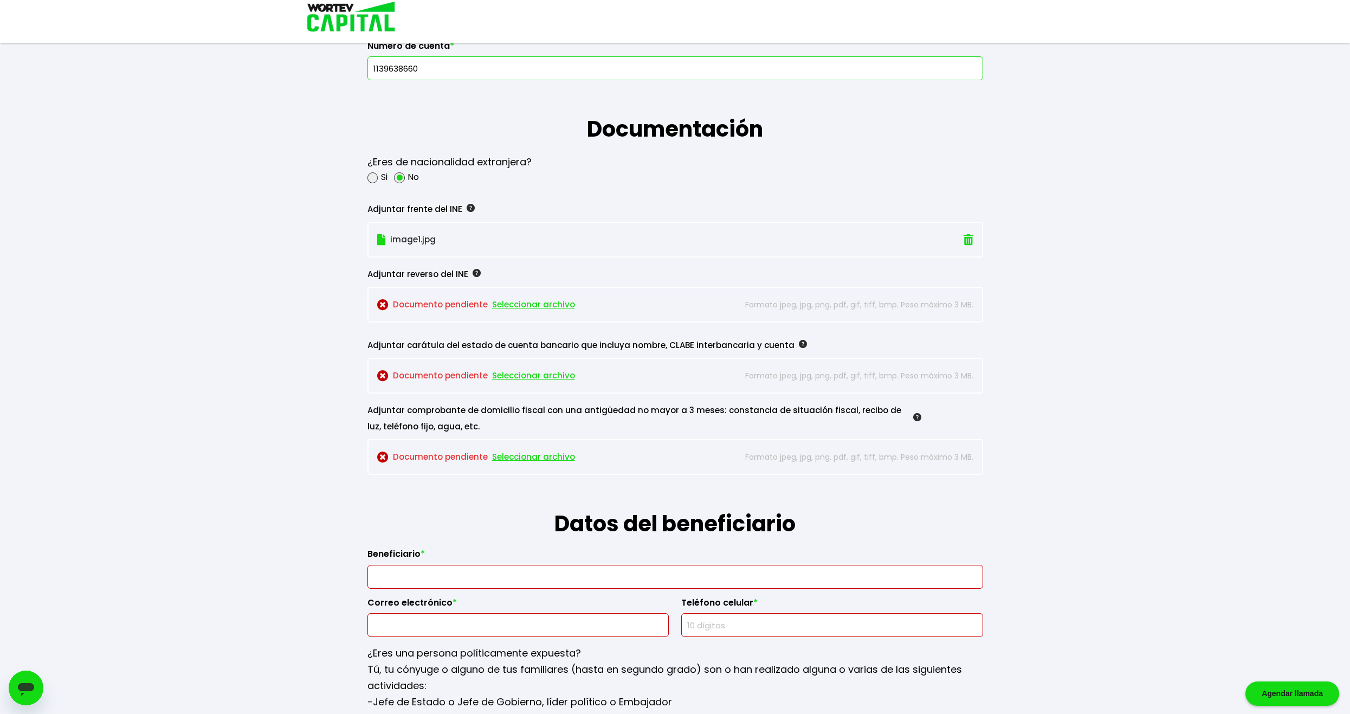
click at [519, 303] on span "Seleccionar archivo" at bounding box center [533, 305] width 83 height 16
click at [517, 375] on span "Seleccionar archivo" at bounding box center [533, 376] width 83 height 16
click at [521, 461] on span "Seleccionar archivo" at bounding box center [533, 457] width 83 height 16
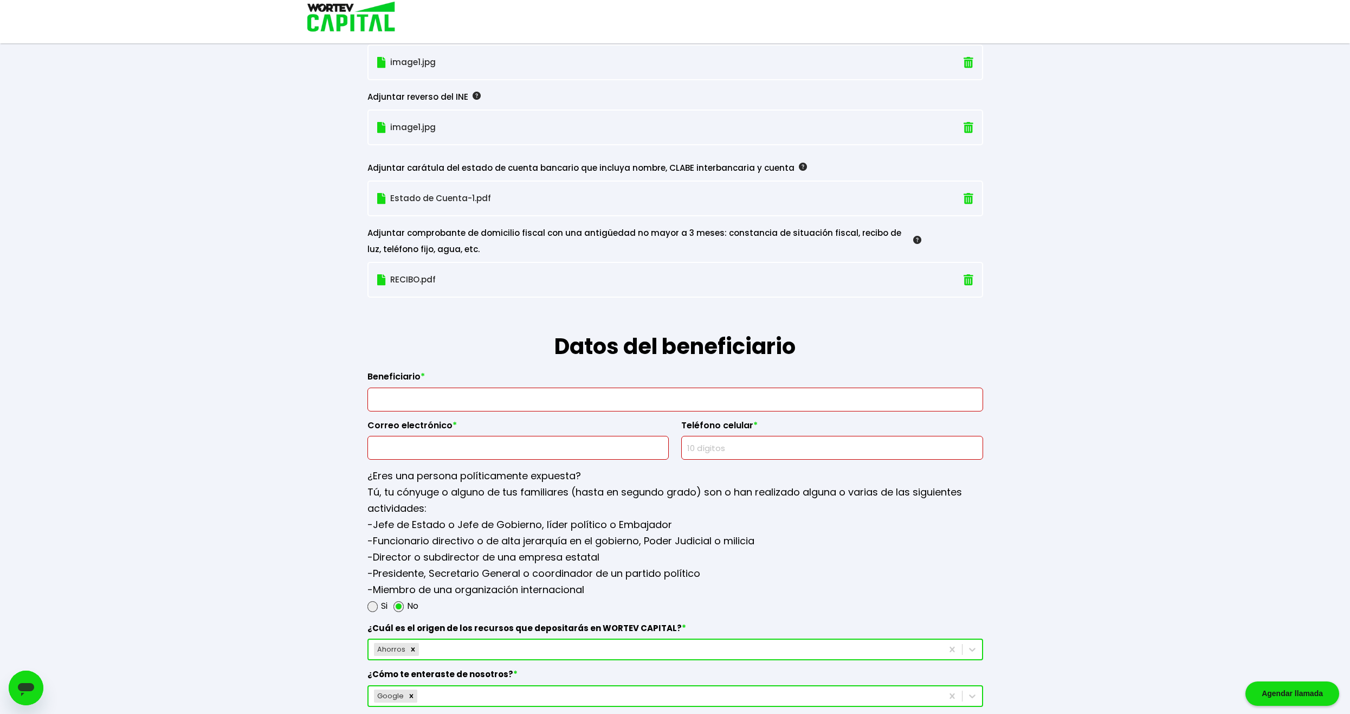
scroll to position [994, 0]
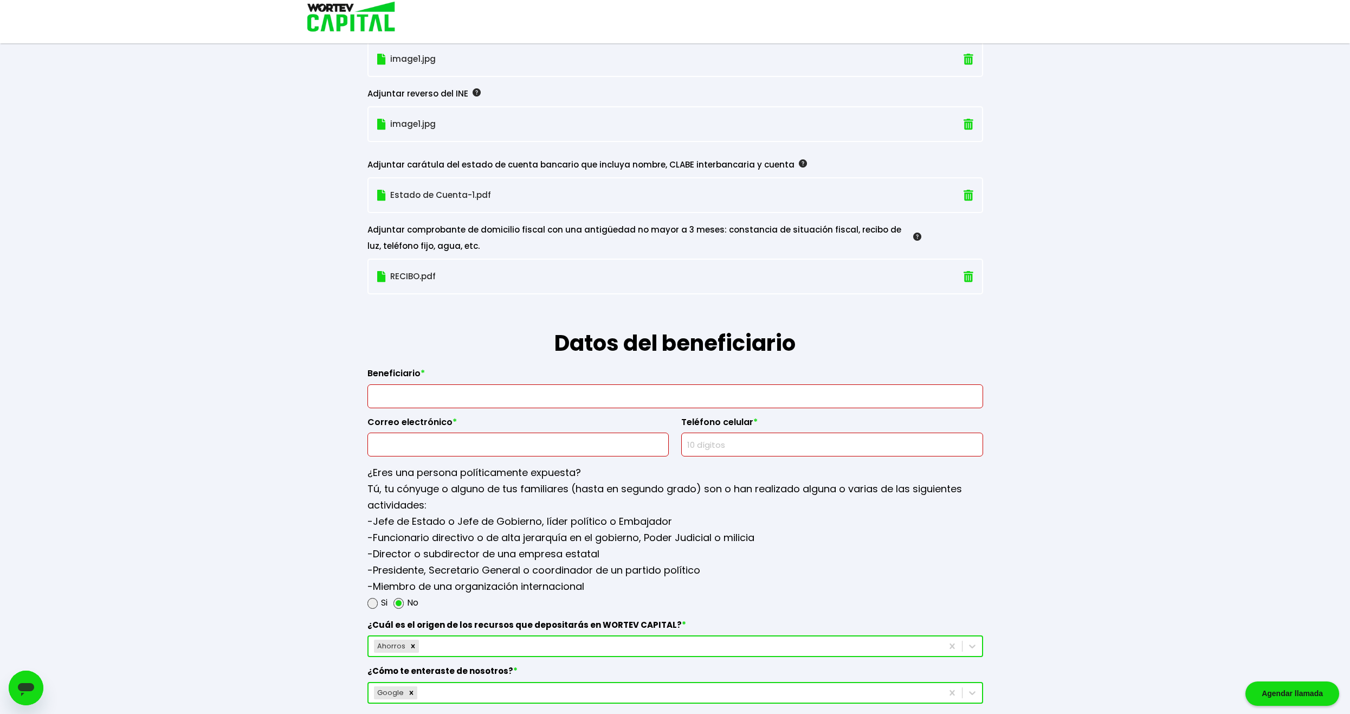
click at [432, 393] on input "text" at bounding box center [675, 396] width 606 height 23
type input "g"
type input "Gloria Giovana Gamez Alaniz"
click at [453, 453] on input "text" at bounding box center [518, 444] width 292 height 23
type input "giovana185@hotmail.com"
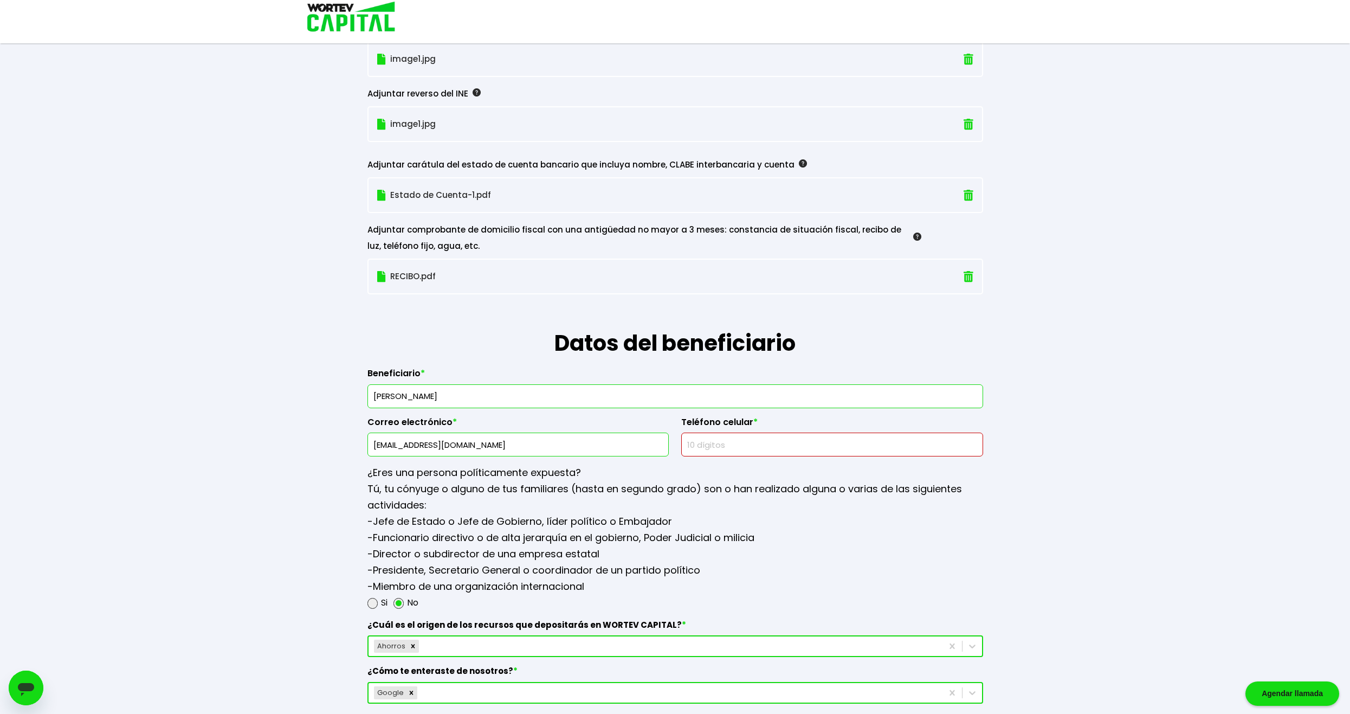
click at [652, 449] on input "text" at bounding box center [832, 444] width 292 height 23
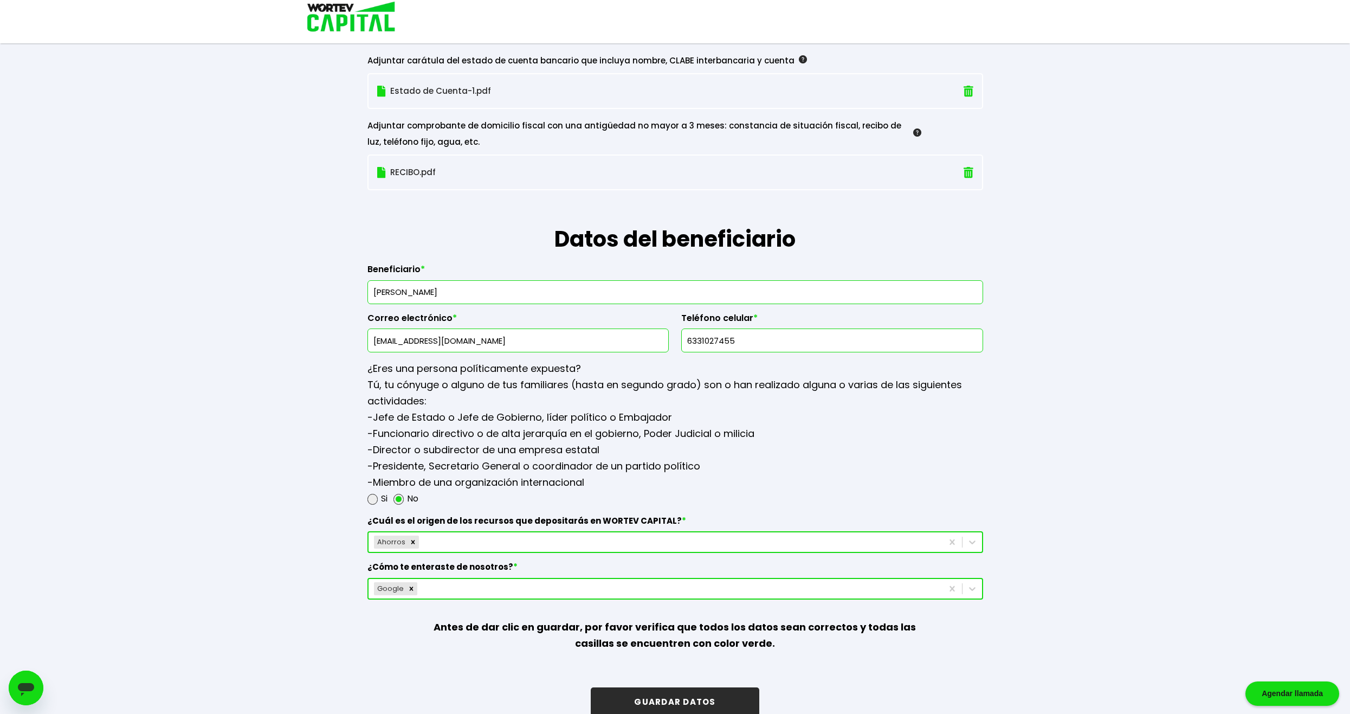
scroll to position [1117, 0]
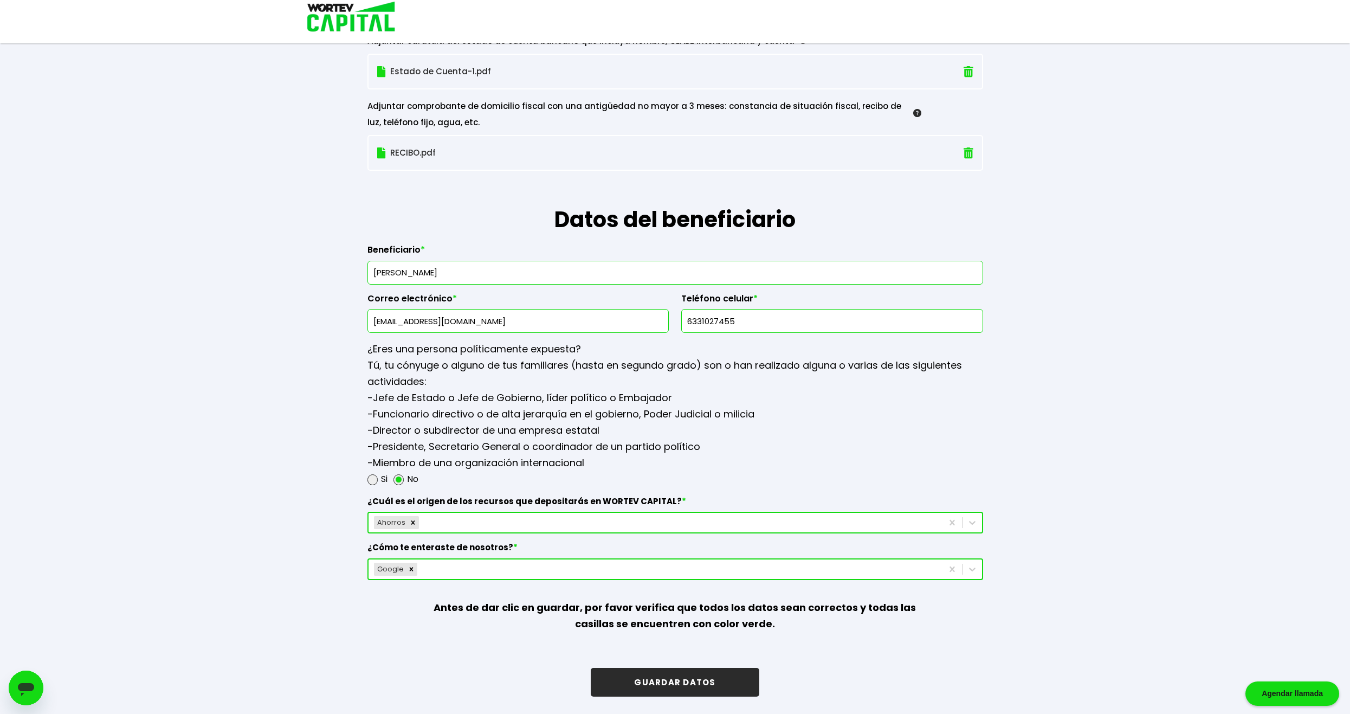
type input "6331027455"
click at [652, 673] on button "GUARDAR DATOS" at bounding box center [675, 682] width 168 height 29
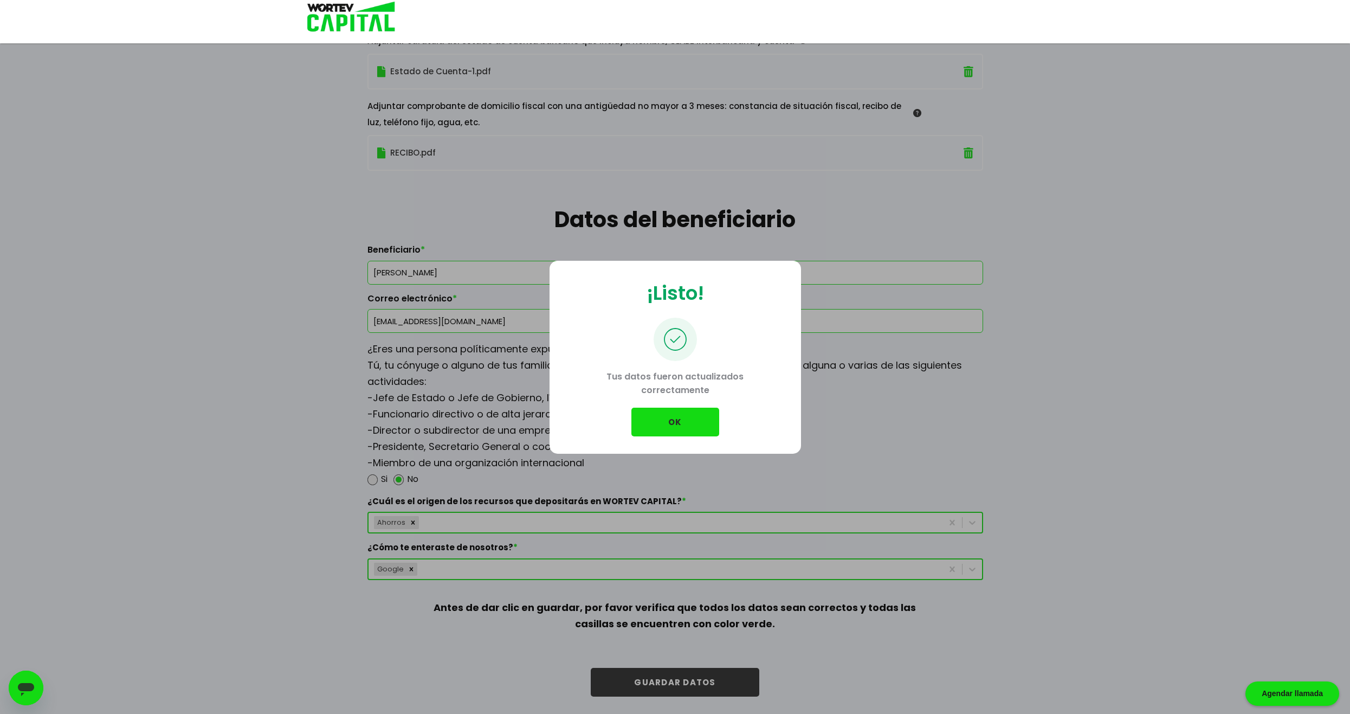
click at [652, 418] on button "OK" at bounding box center [676, 422] width 88 height 29
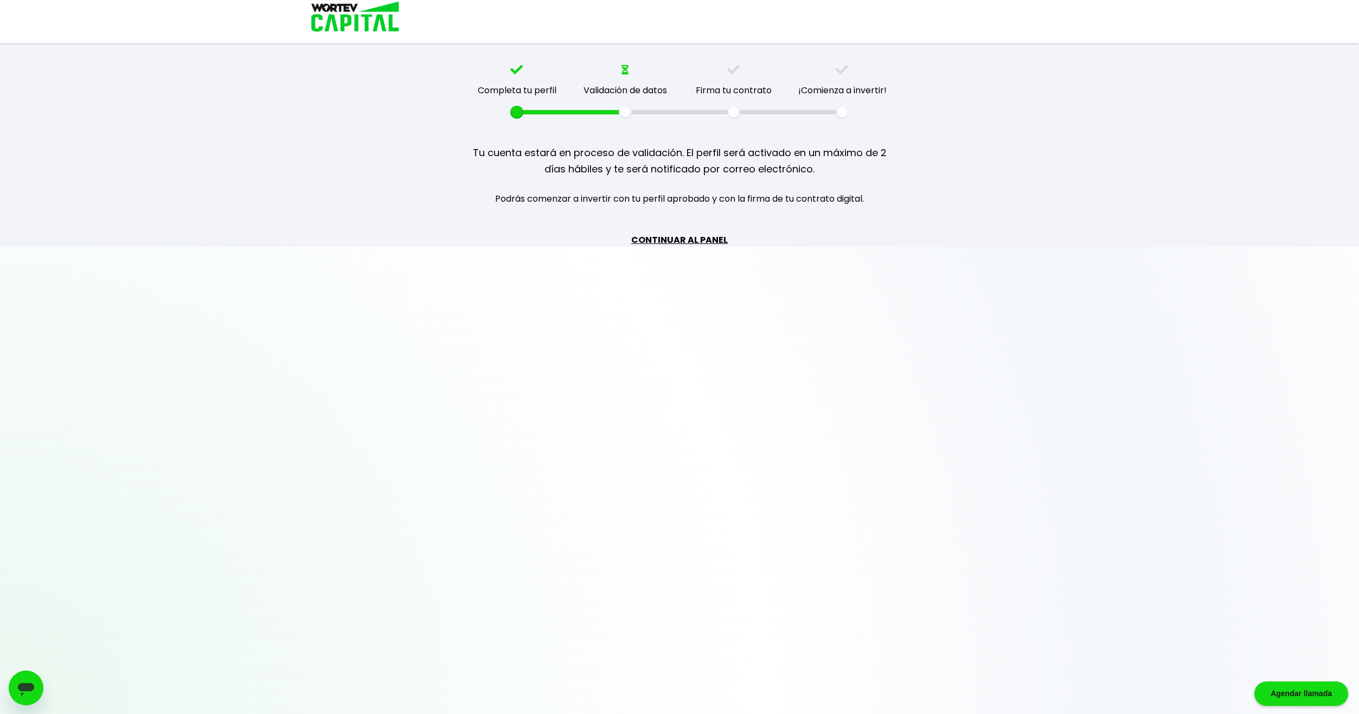
click at [652, 236] on link "CONTINUAR AL PANEL" at bounding box center [679, 240] width 97 height 14
